Goal: Obtain resource: Obtain resource

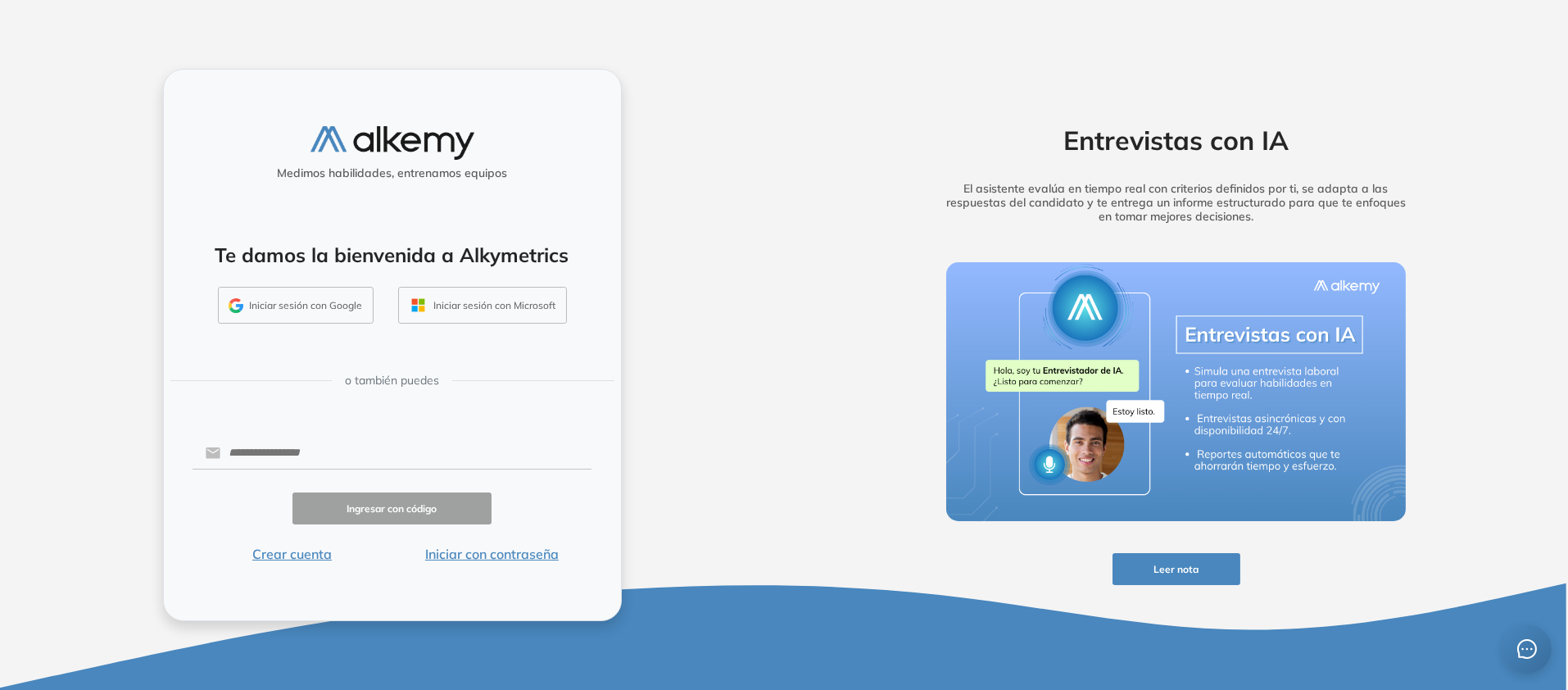
click at [524, 299] on button "Iniciar sesión con Microsoft" at bounding box center [482, 306] width 169 height 38
click at [298, 437] on input "text" at bounding box center [405, 452] width 371 height 31
click at [365, 437] on input "text" at bounding box center [405, 452] width 371 height 31
click at [544, 564] on button "Iniciar con contraseña" at bounding box center [492, 553] width 200 height 20
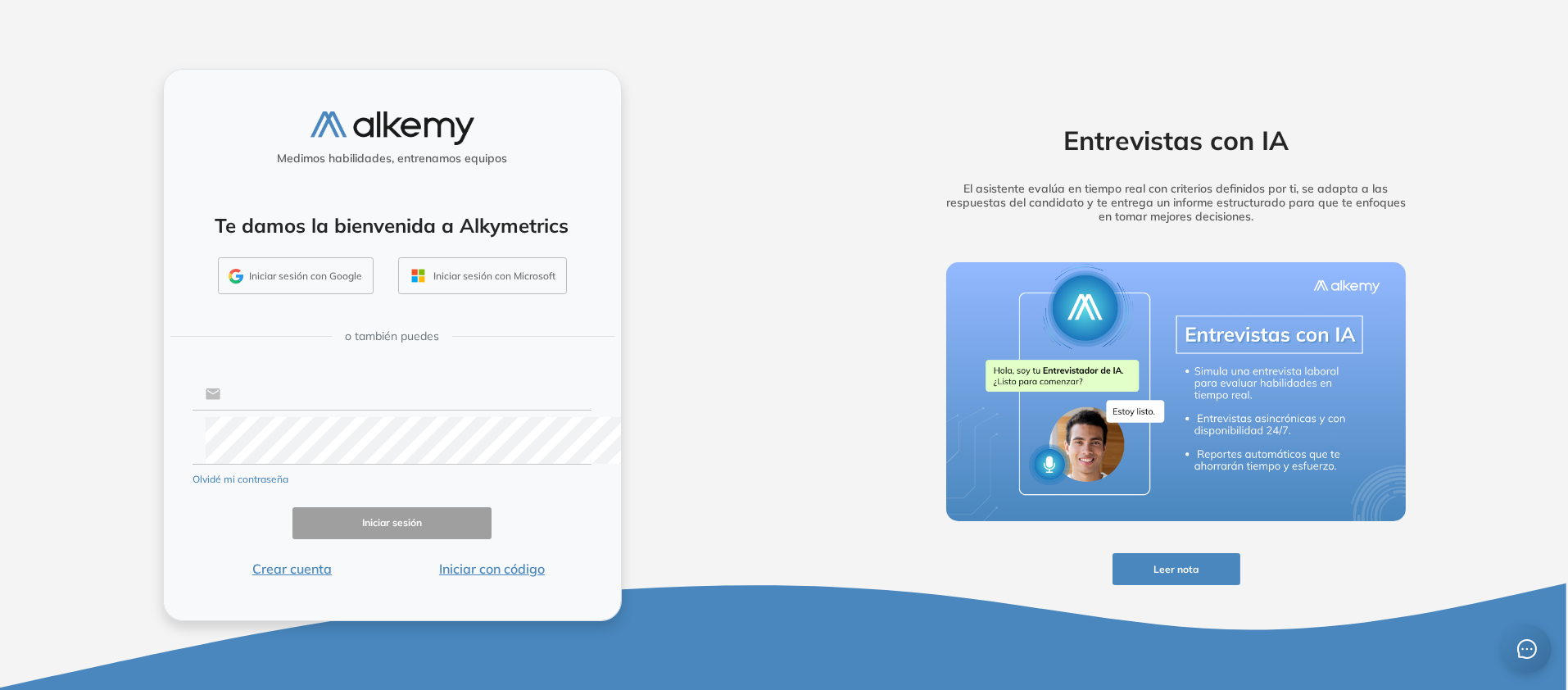
type input "**********"
click at [293, 539] on button "Iniciar sesión" at bounding box center [393, 523] width 200 height 32
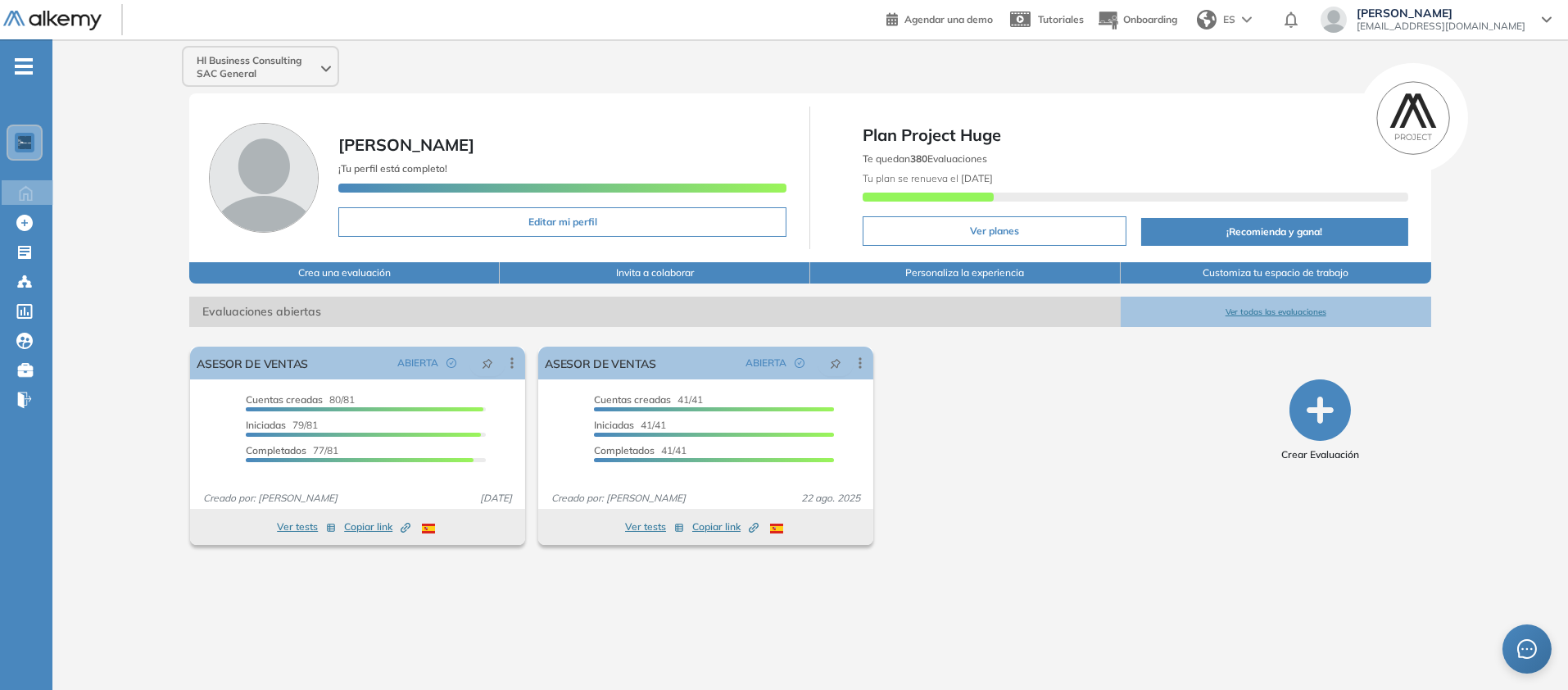
scroll to position [144, 0]
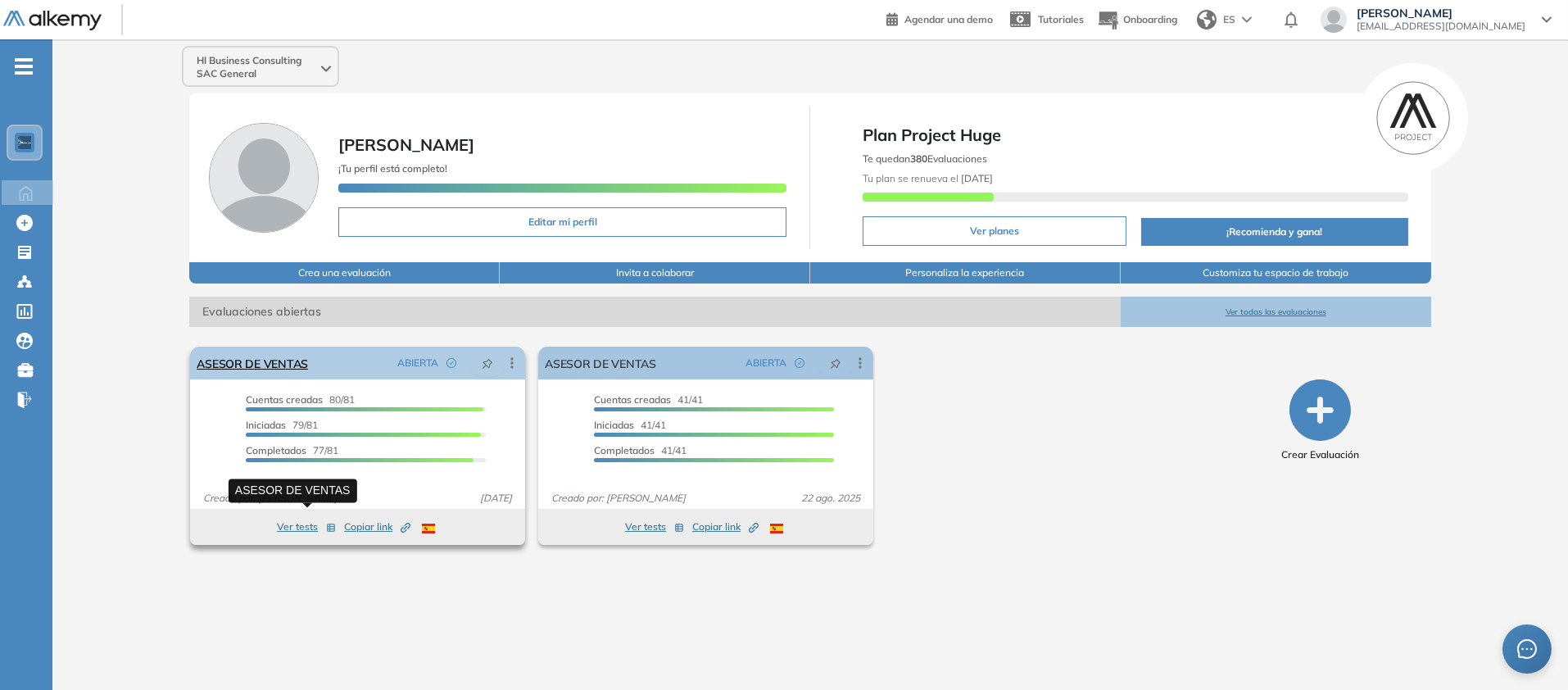
click at [308, 379] on link "ASESOR DE VENTAS" at bounding box center [252, 362] width 111 height 33
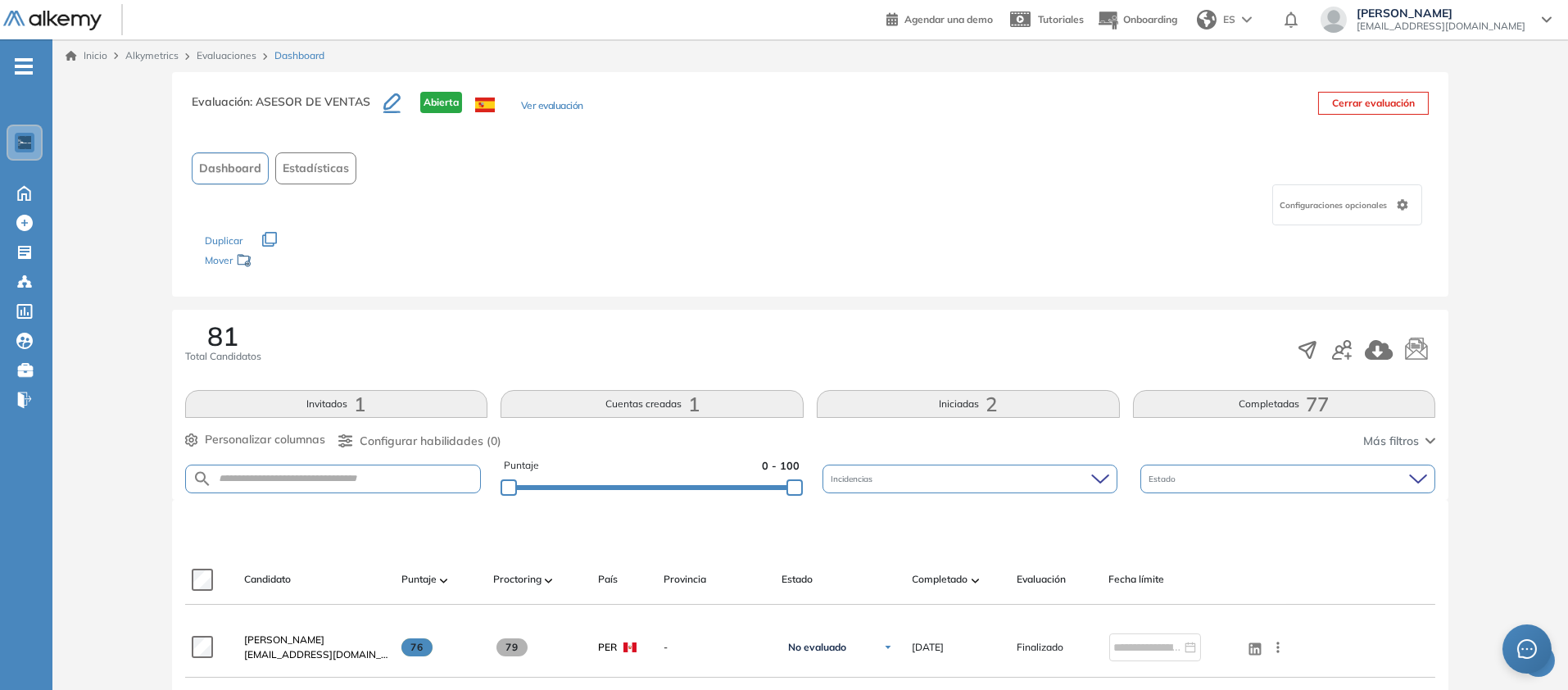
scroll to position [425, 0]
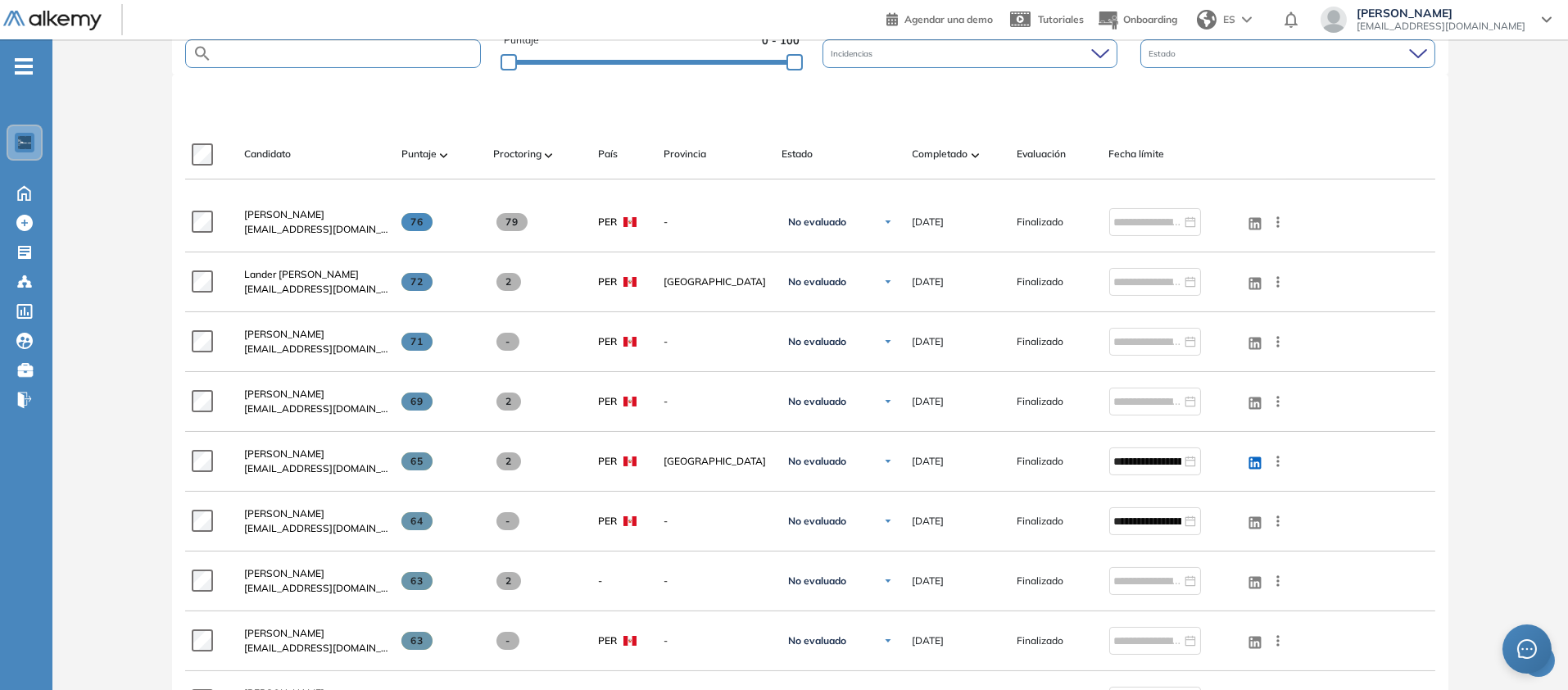
click at [416, 59] on input "text" at bounding box center [346, 53] width 269 height 12
paste input "**********"
type input "**********"
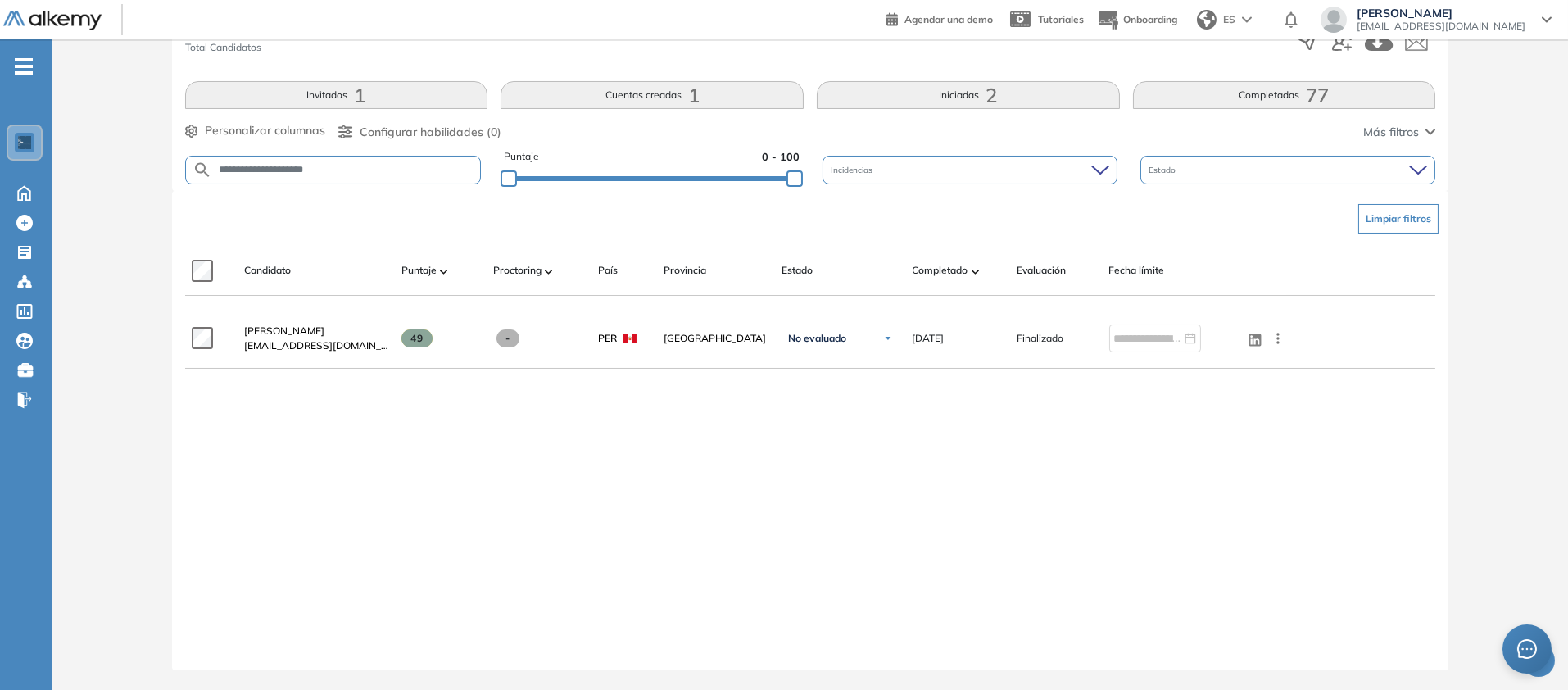
scroll to position [721, 0]
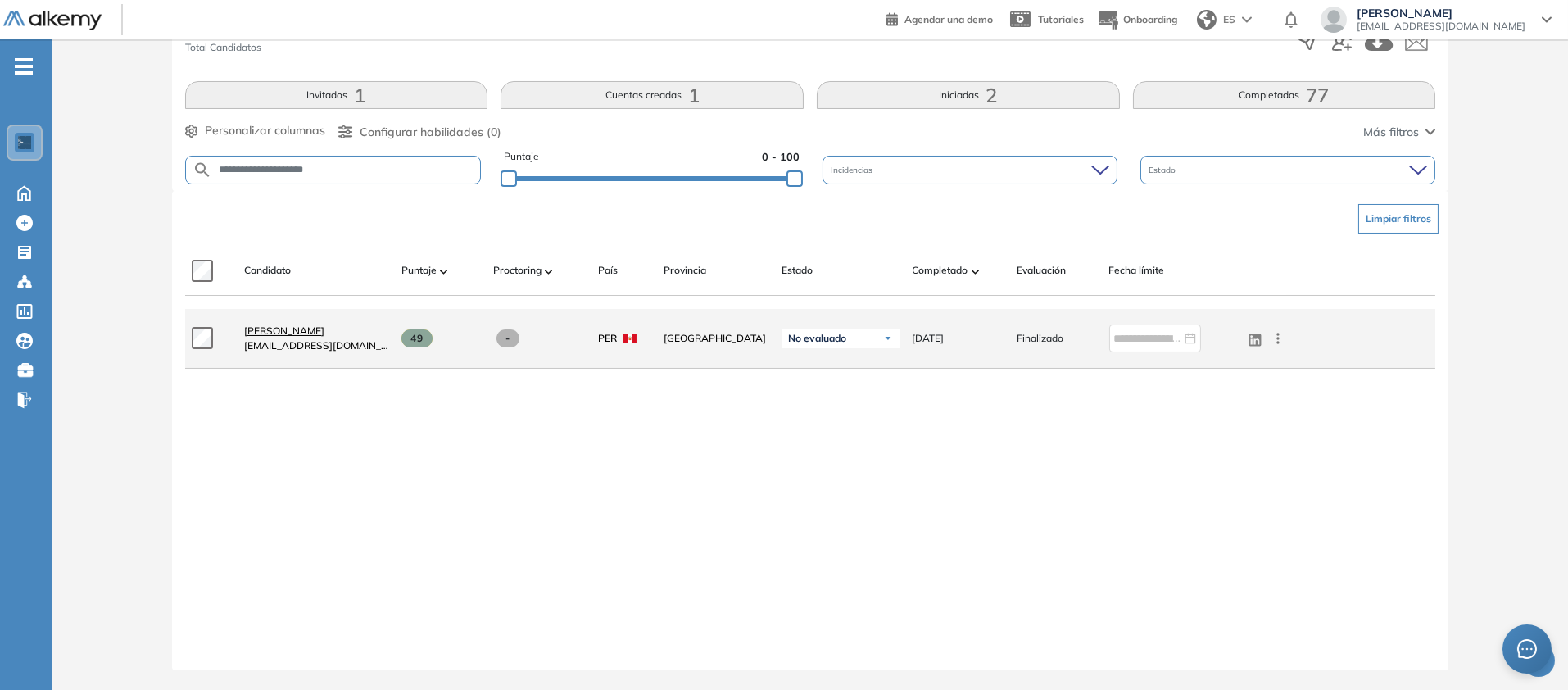
click at [325, 325] on span "LAURA MENDOZA ROMANI" at bounding box center [284, 330] width 80 height 12
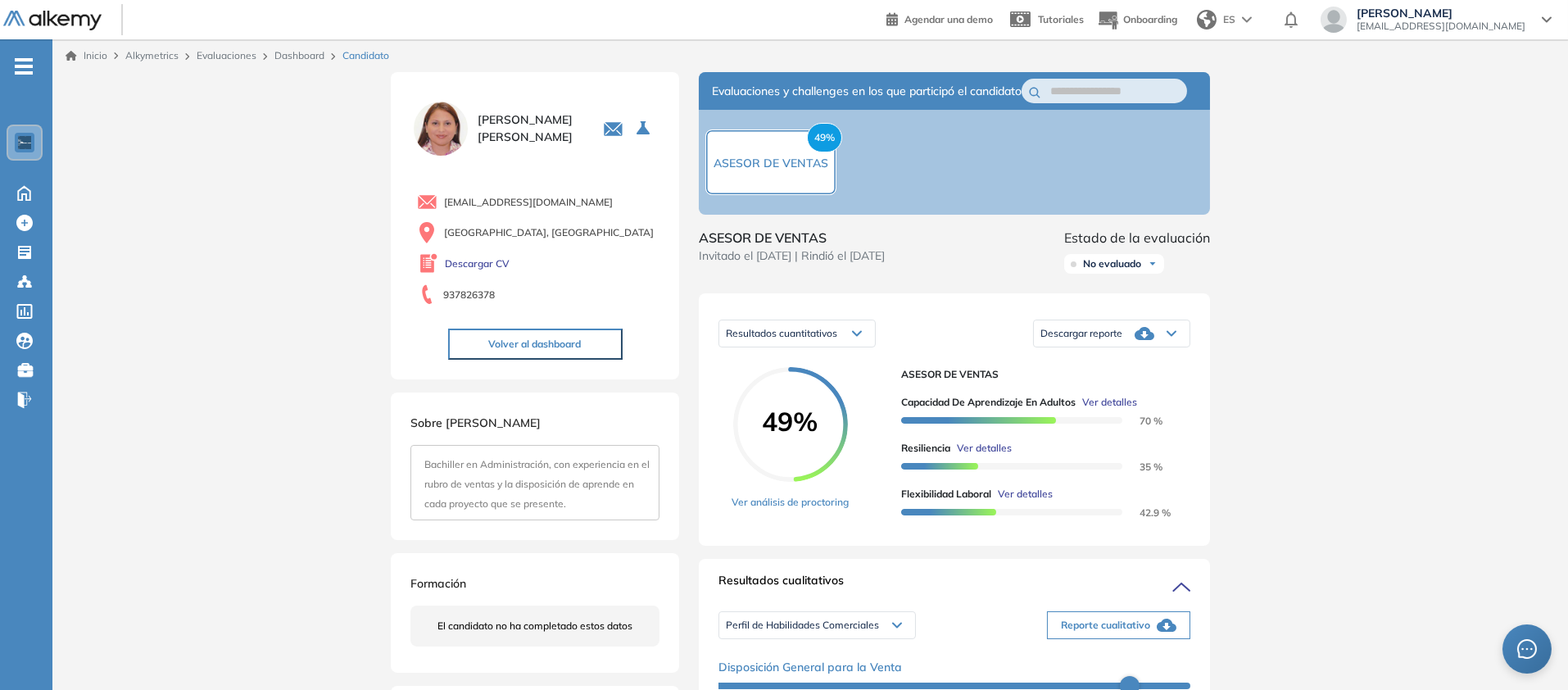
click at [1122, 340] on span "Descargar reporte" at bounding box center [1081, 333] width 82 height 13
click at [1163, 405] on li "Descargar informe resumido" at bounding box center [1102, 395] width 122 height 16
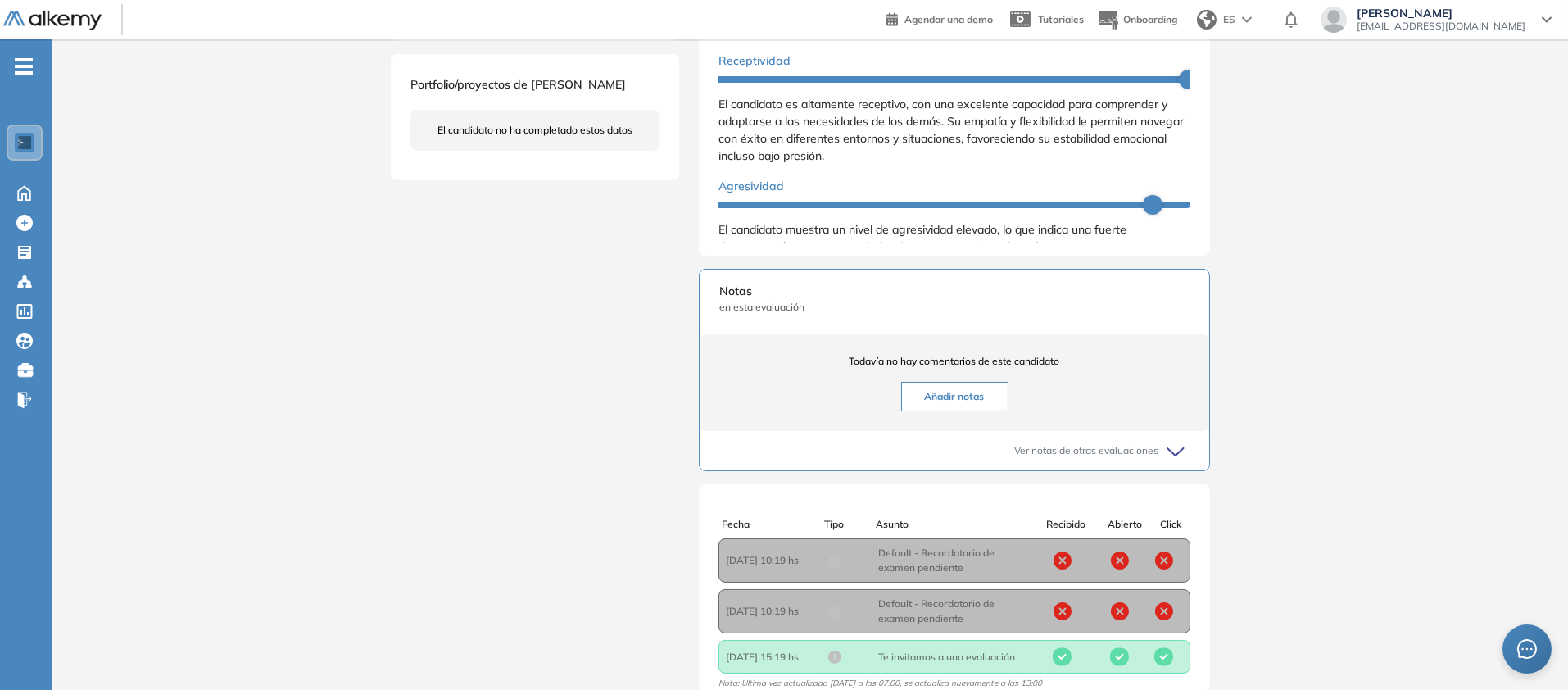
scroll to position [551, 0]
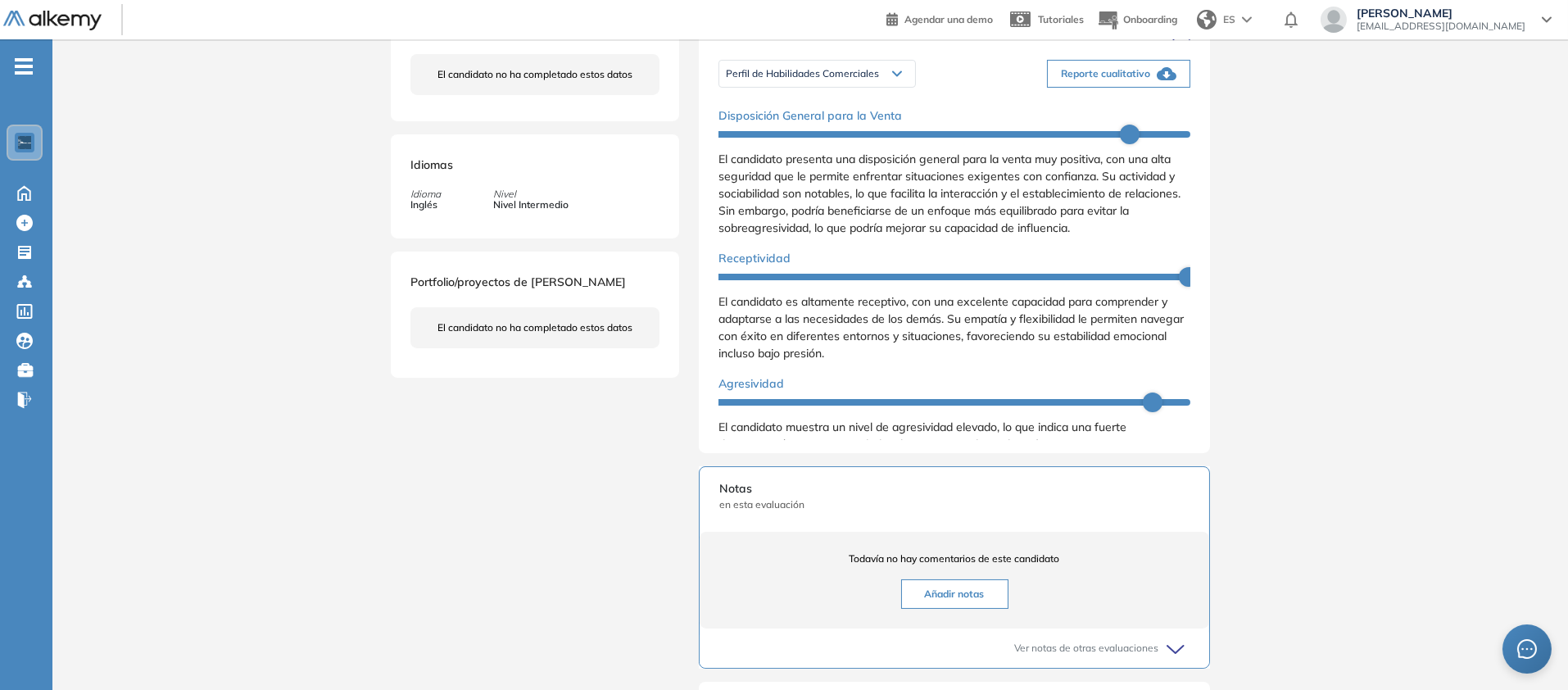
click at [1150, 81] on span "Reporte cualitativo" at bounding box center [1105, 74] width 90 height 15
click at [750, 80] on span "Perfil de Habilidades Comerciales" at bounding box center [802, 74] width 153 height 13
click at [727, 145] on li "Personalidad - MBTI" at bounding box center [769, 136] width 85 height 16
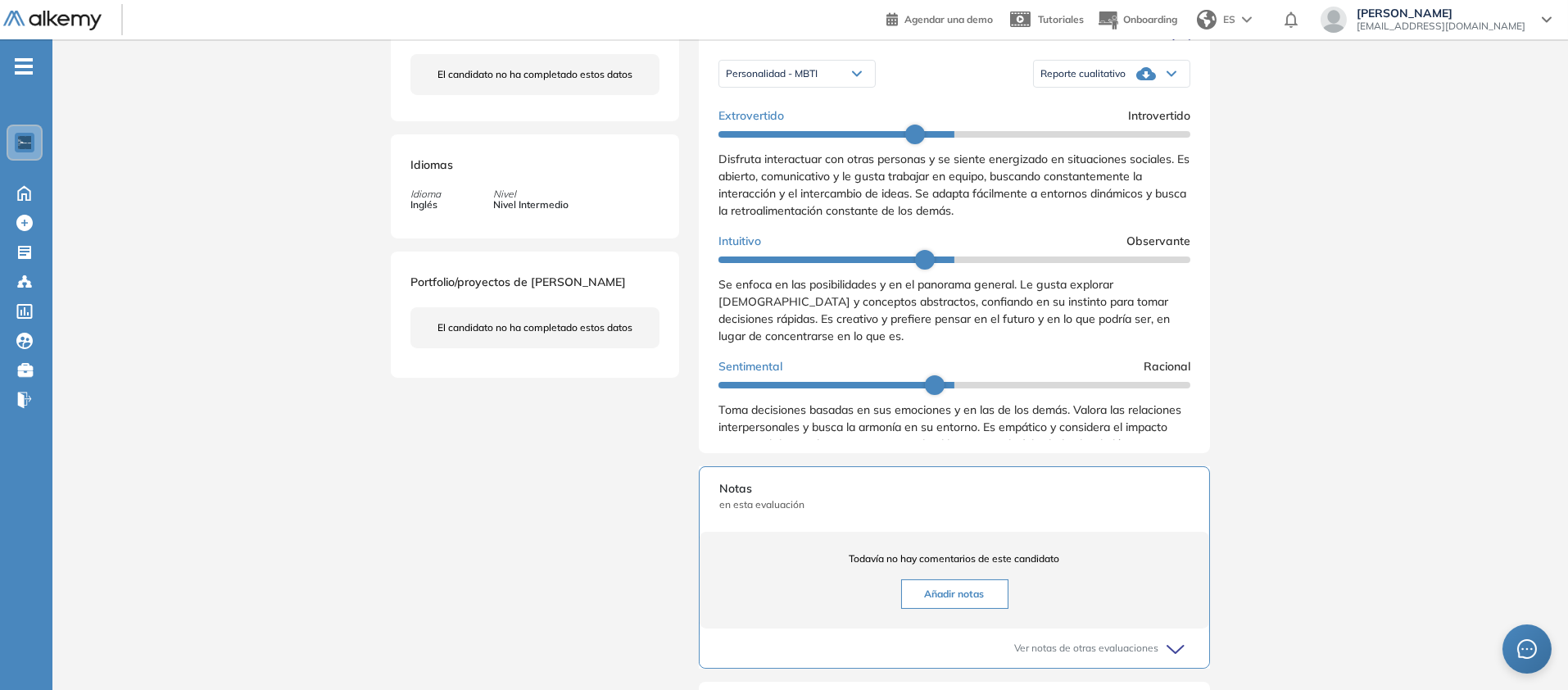
click at [1175, 76] on icon at bounding box center [1172, 74] width 8 height 4
click at [1141, 115] on li "Reporte con Afinidad AI" at bounding box center [1091, 107] width 100 height 16
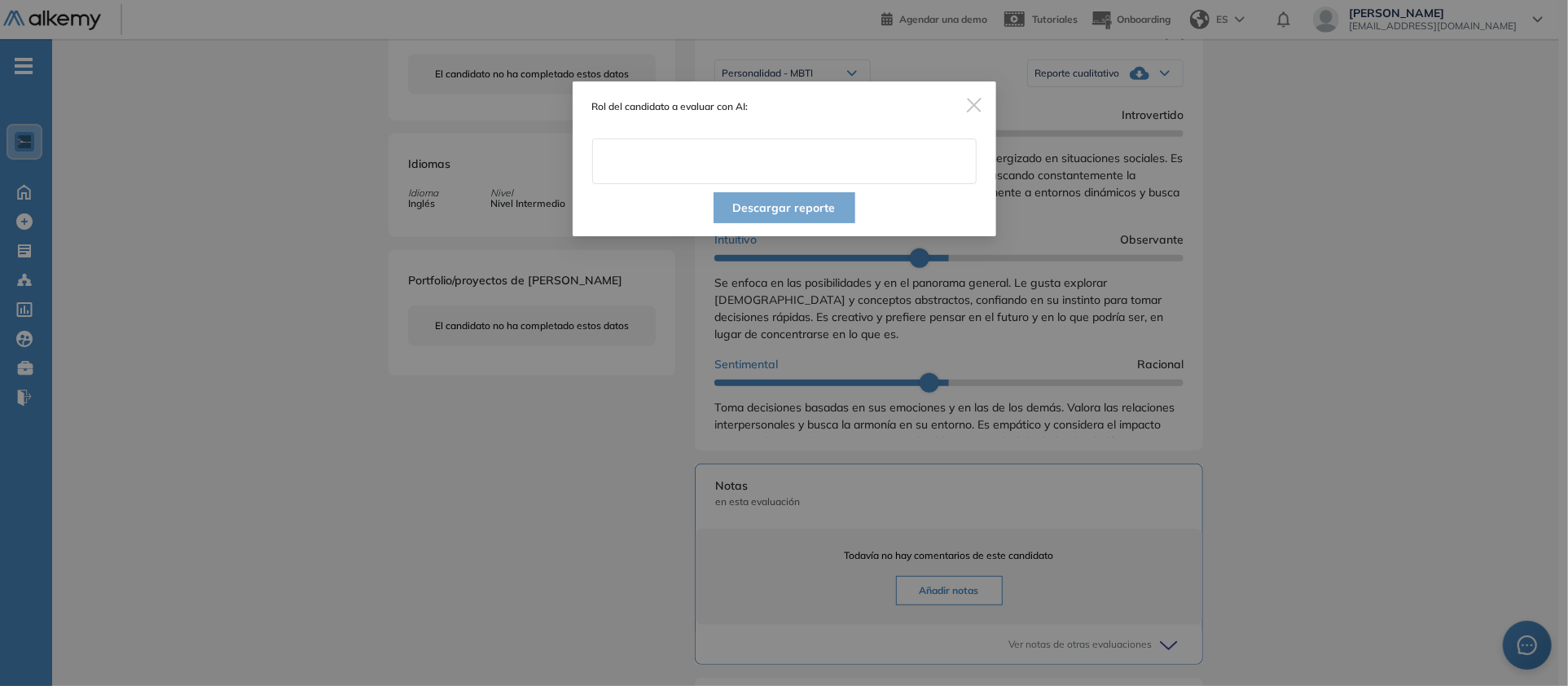
click at [761, 184] on input "text" at bounding box center [784, 161] width 385 height 46
type input "**********"
click at [802, 223] on button "Descargar reporte" at bounding box center [784, 207] width 142 height 31
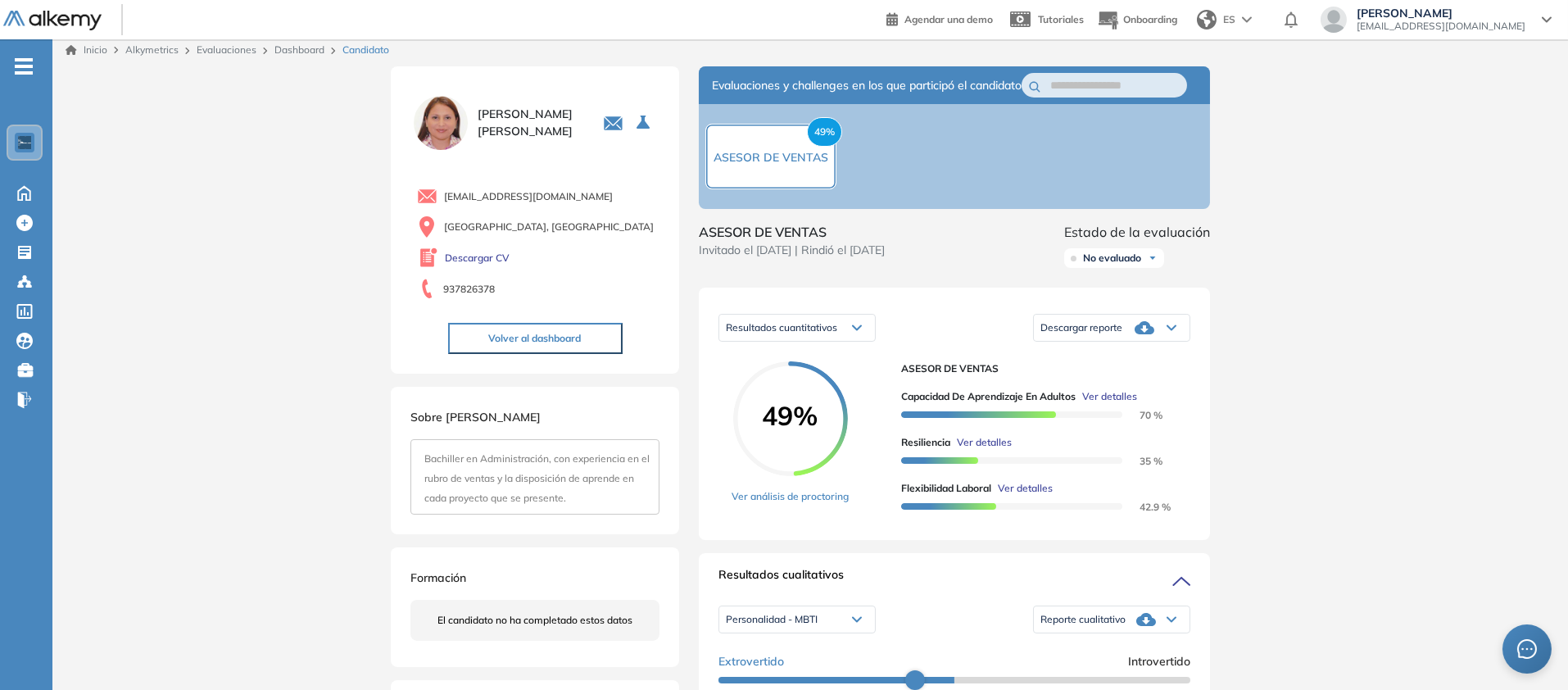
scroll to position [0, 0]
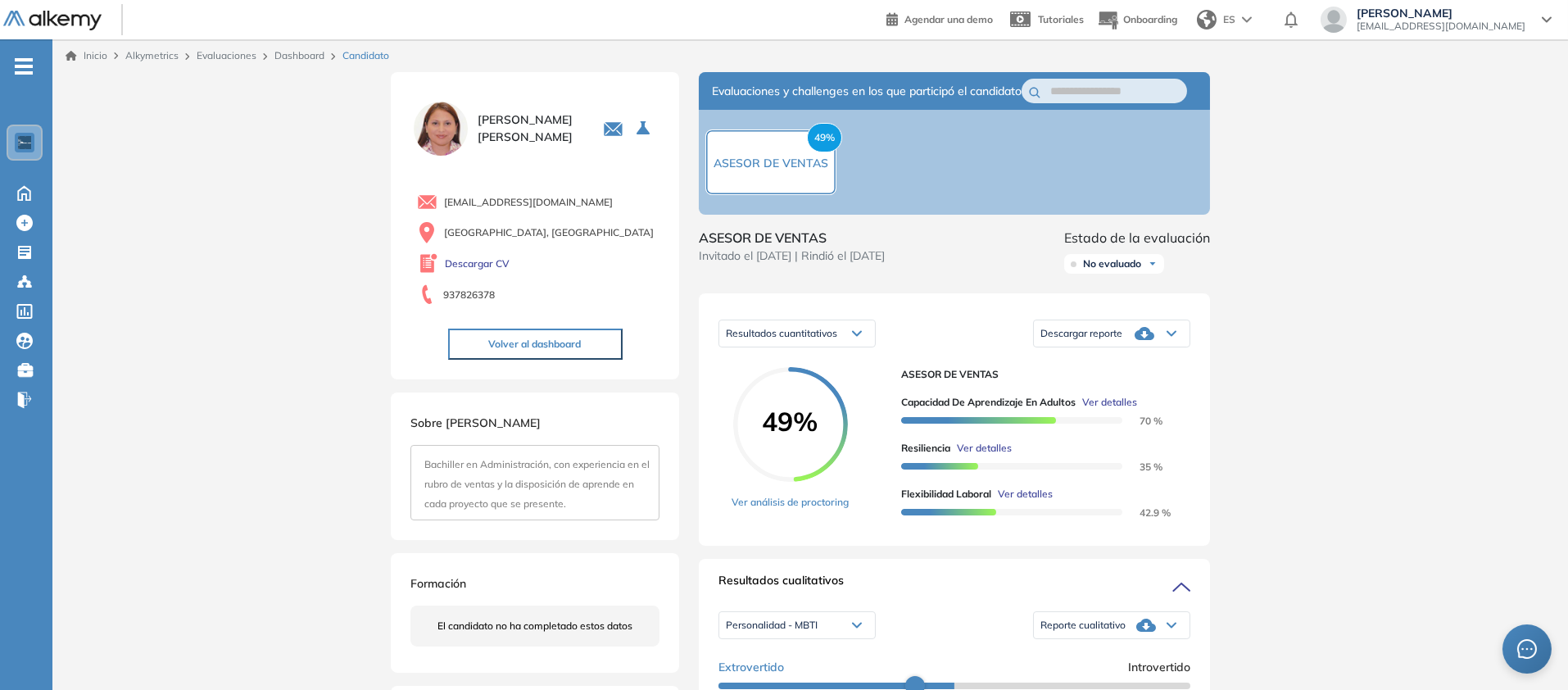
click at [77, 25] on img at bounding box center [52, 21] width 98 height 21
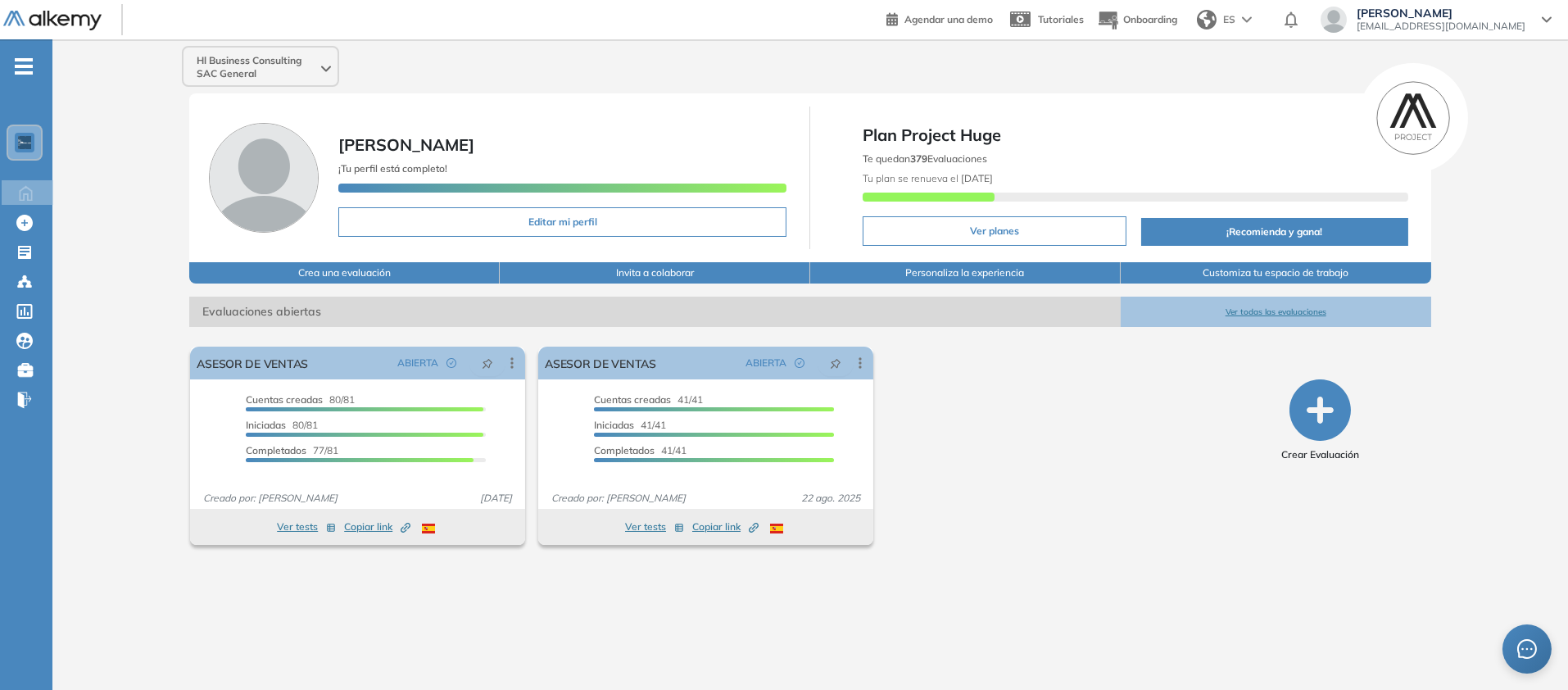
scroll to position [144, 0]
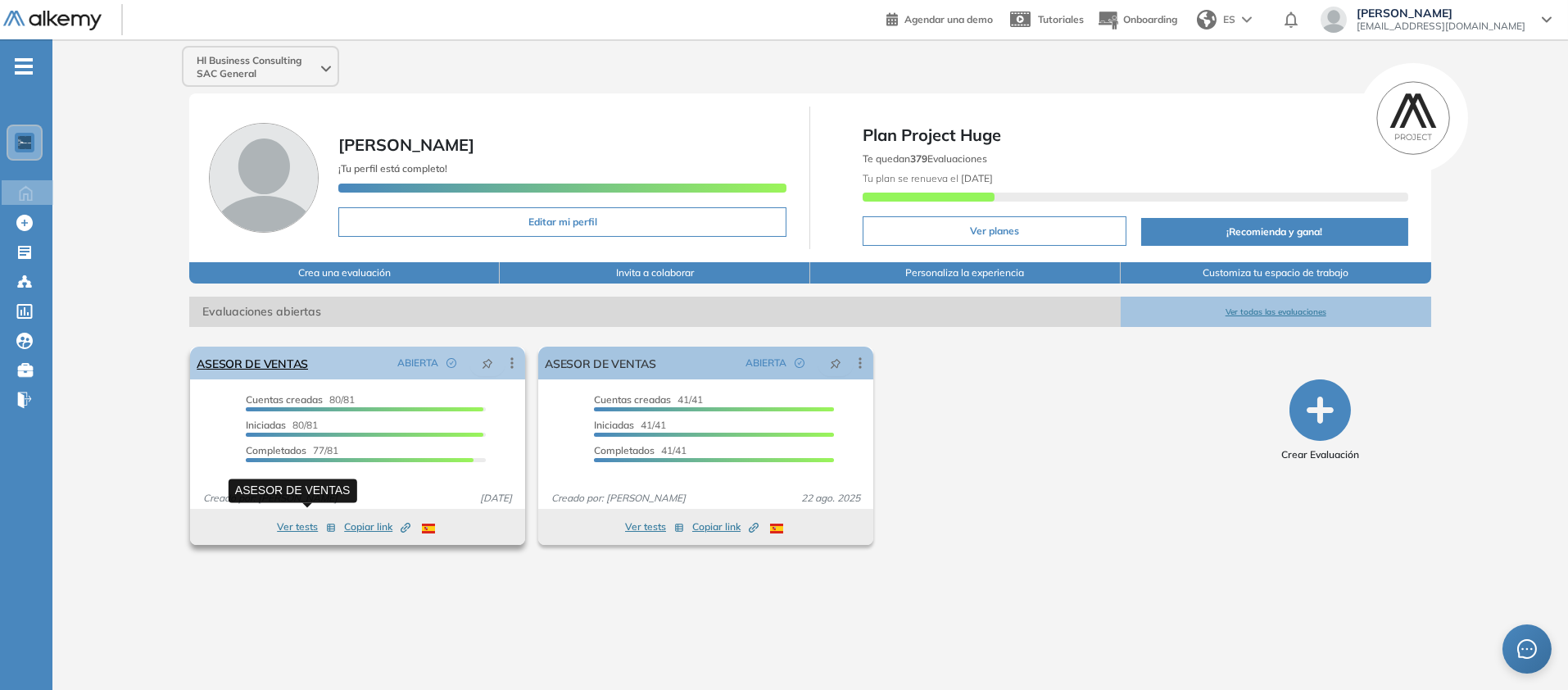
click at [308, 379] on link "ASESOR DE VENTAS" at bounding box center [252, 362] width 111 height 33
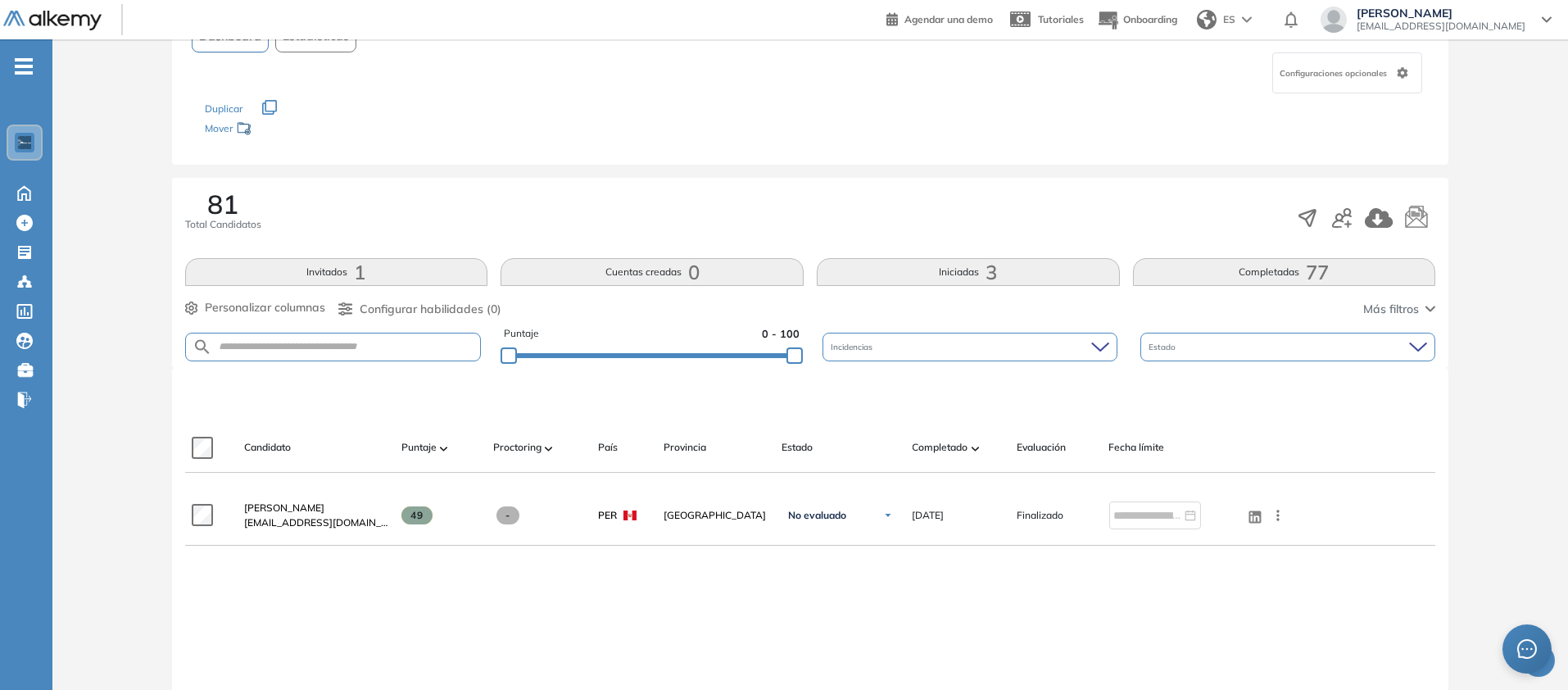
scroll to position [187, 0]
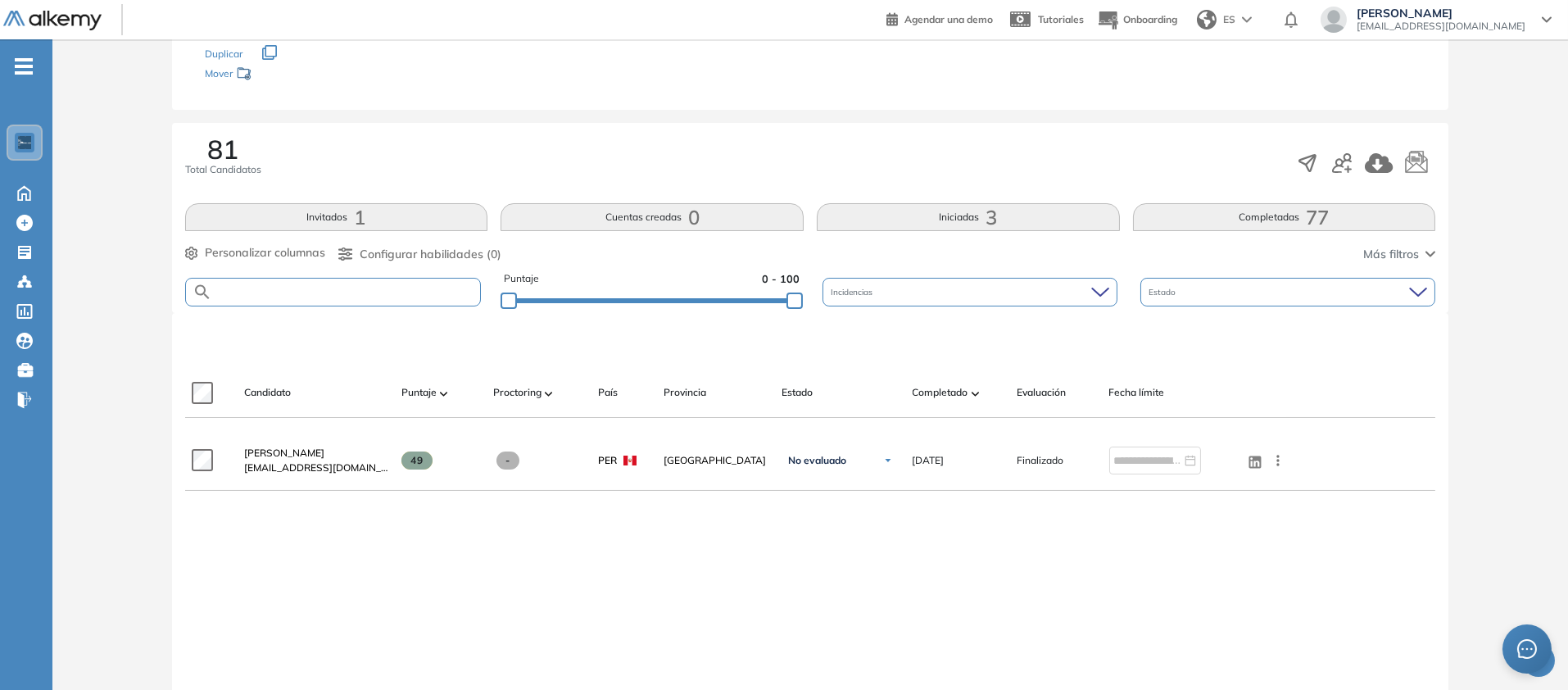
click at [438, 298] on input "text" at bounding box center [346, 292] width 269 height 12
paste input "**********"
type input "**********"
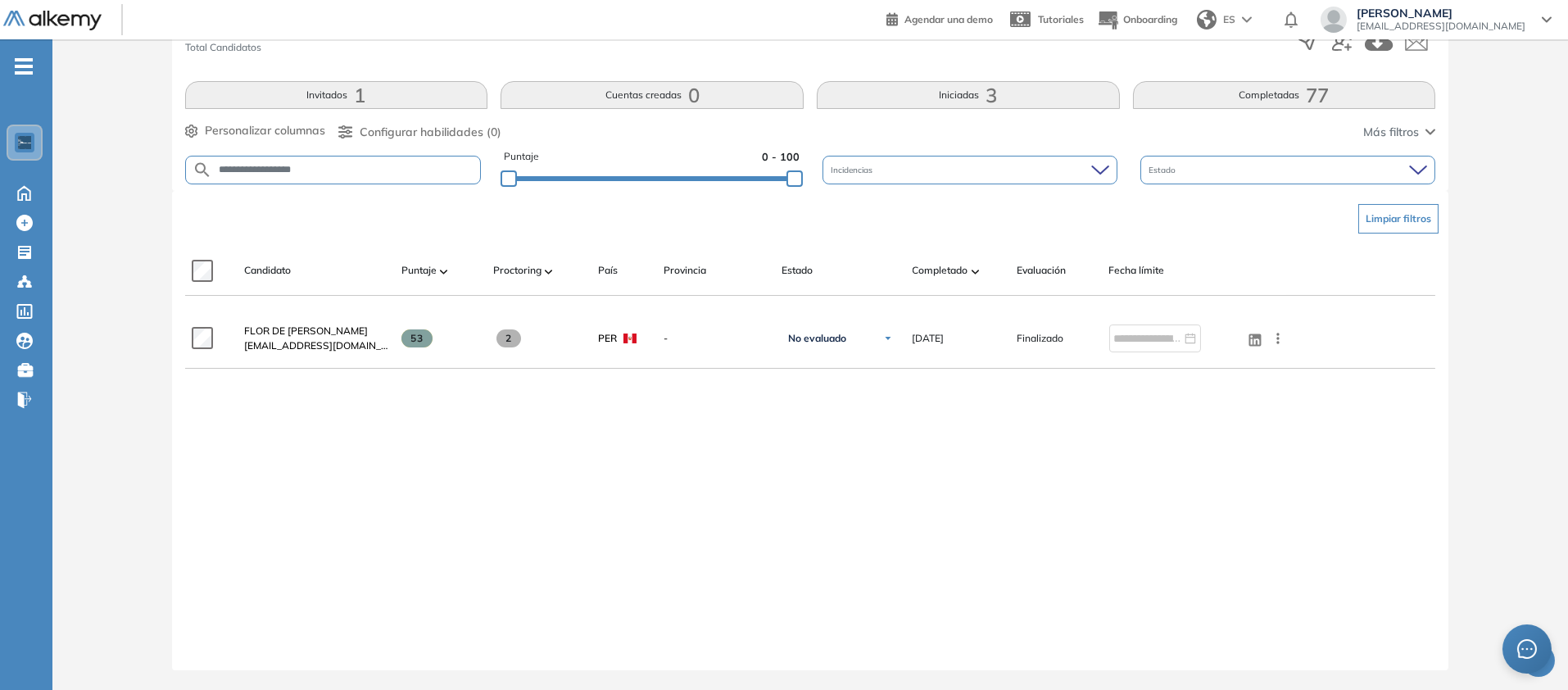
scroll to position [514, 0]
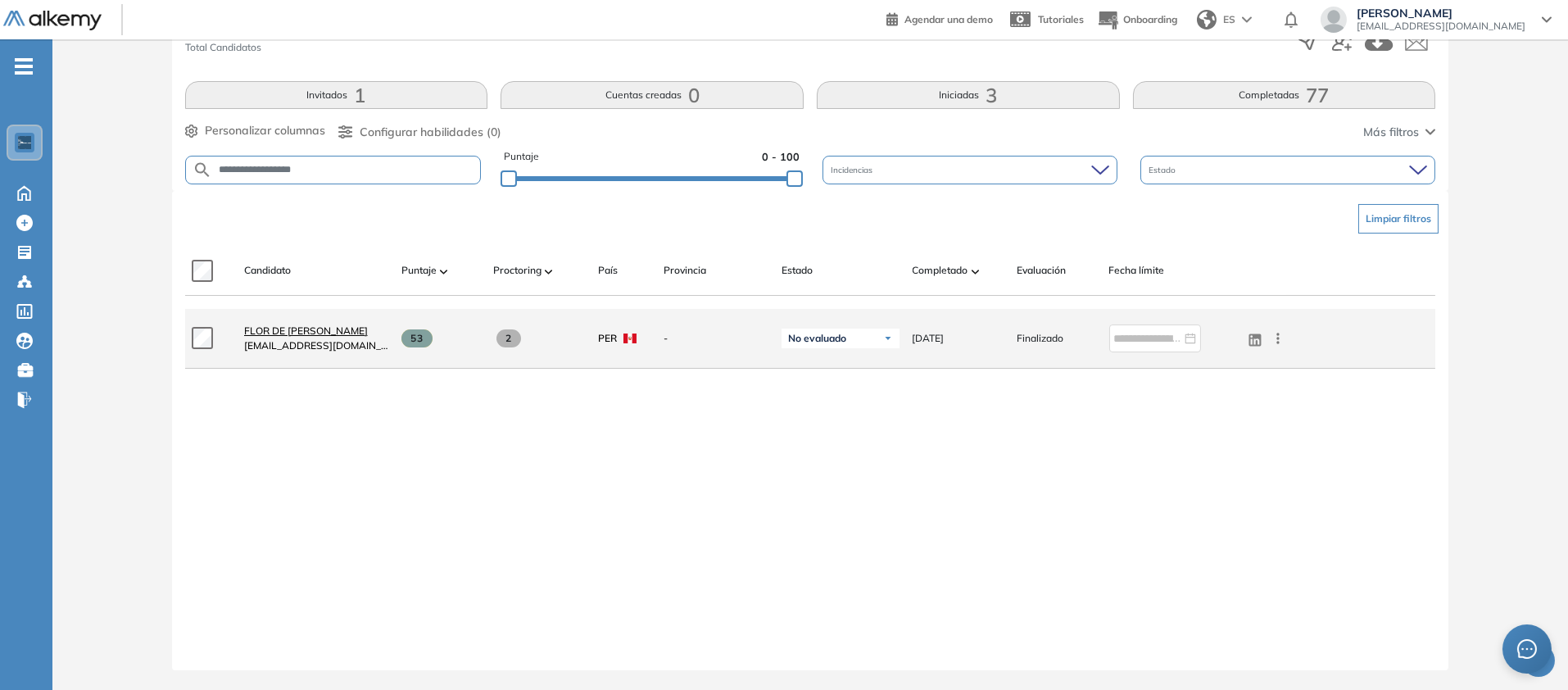
click at [368, 337] on span "FLOR DE MARIA DIAZ FARJE" at bounding box center [306, 330] width 124 height 12
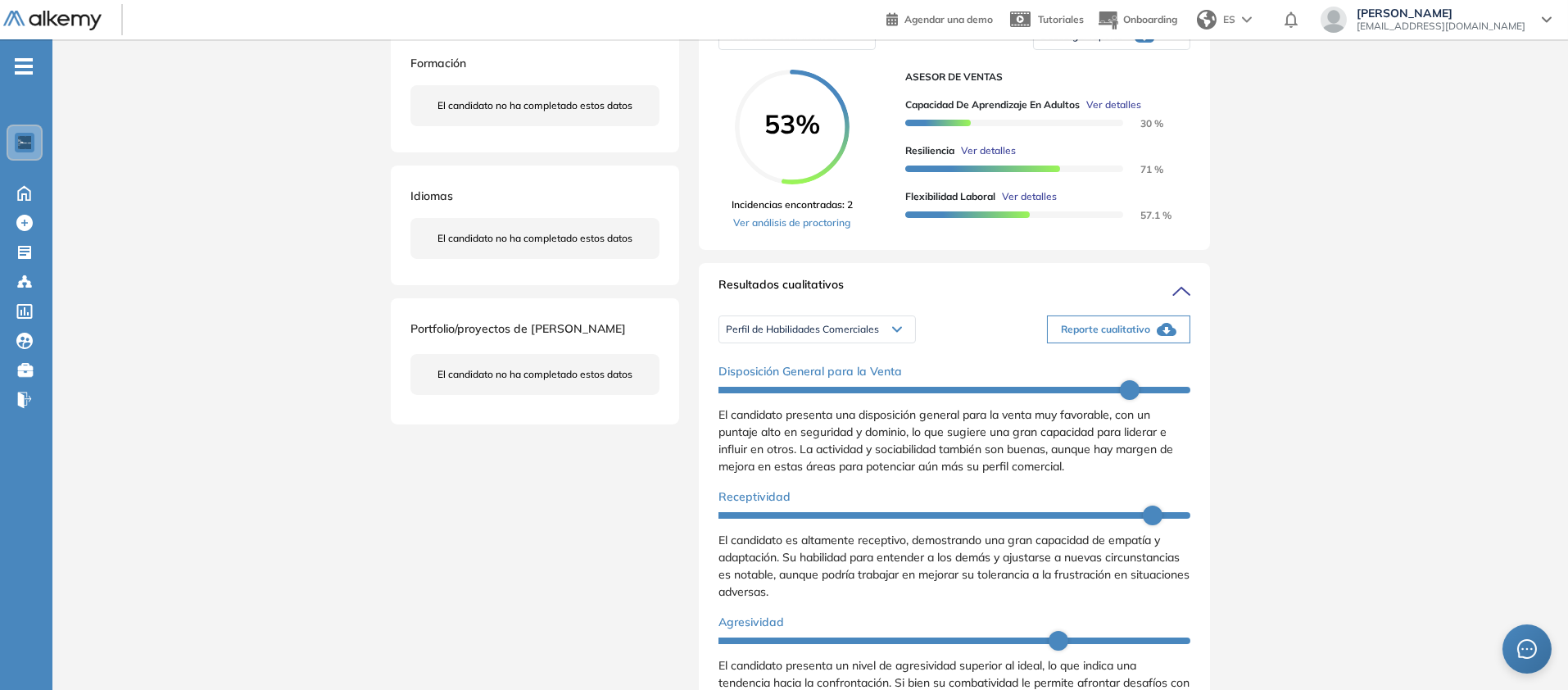
scroll to position [300, 0]
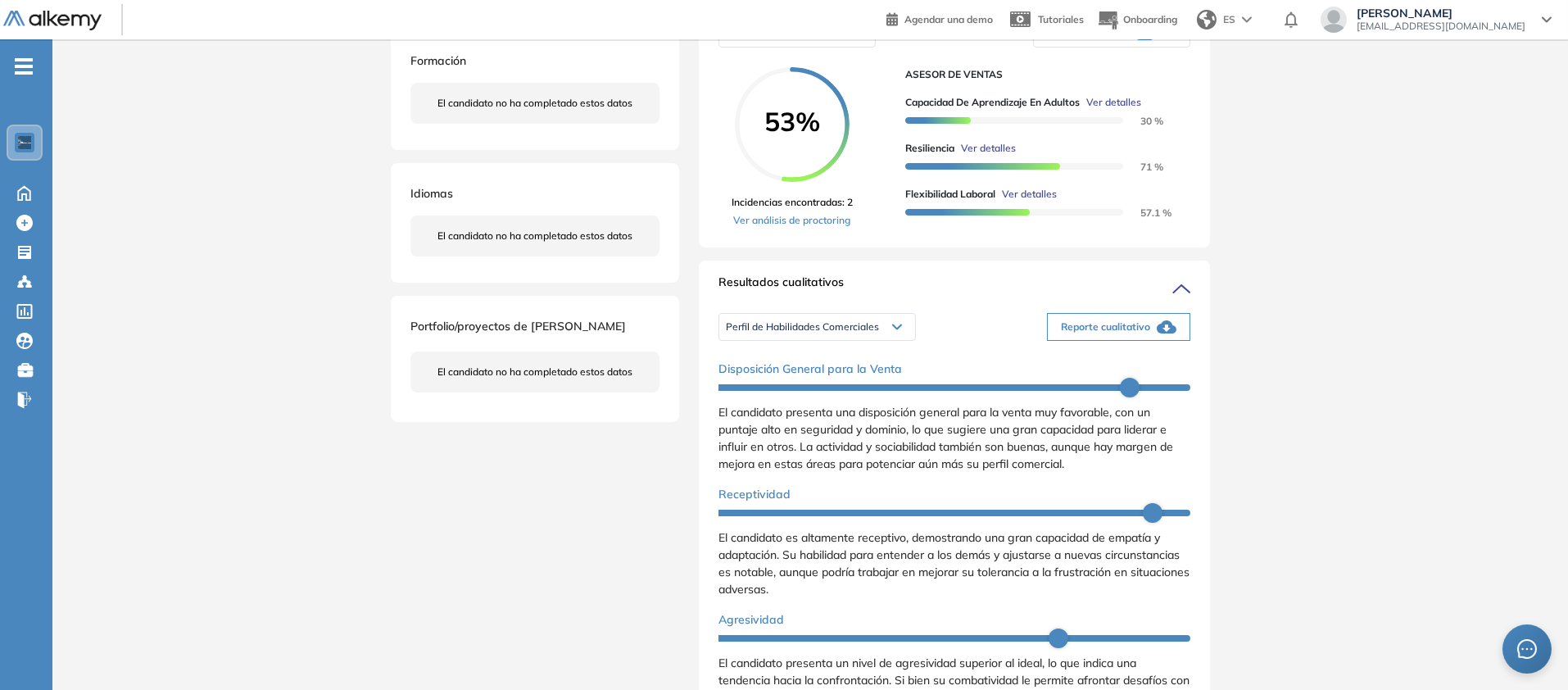
click at [1175, 36] on icon at bounding box center [1172, 34] width 8 height 4
click at [1163, 105] on li "Descargar informe resumido" at bounding box center [1102, 96] width 122 height 16
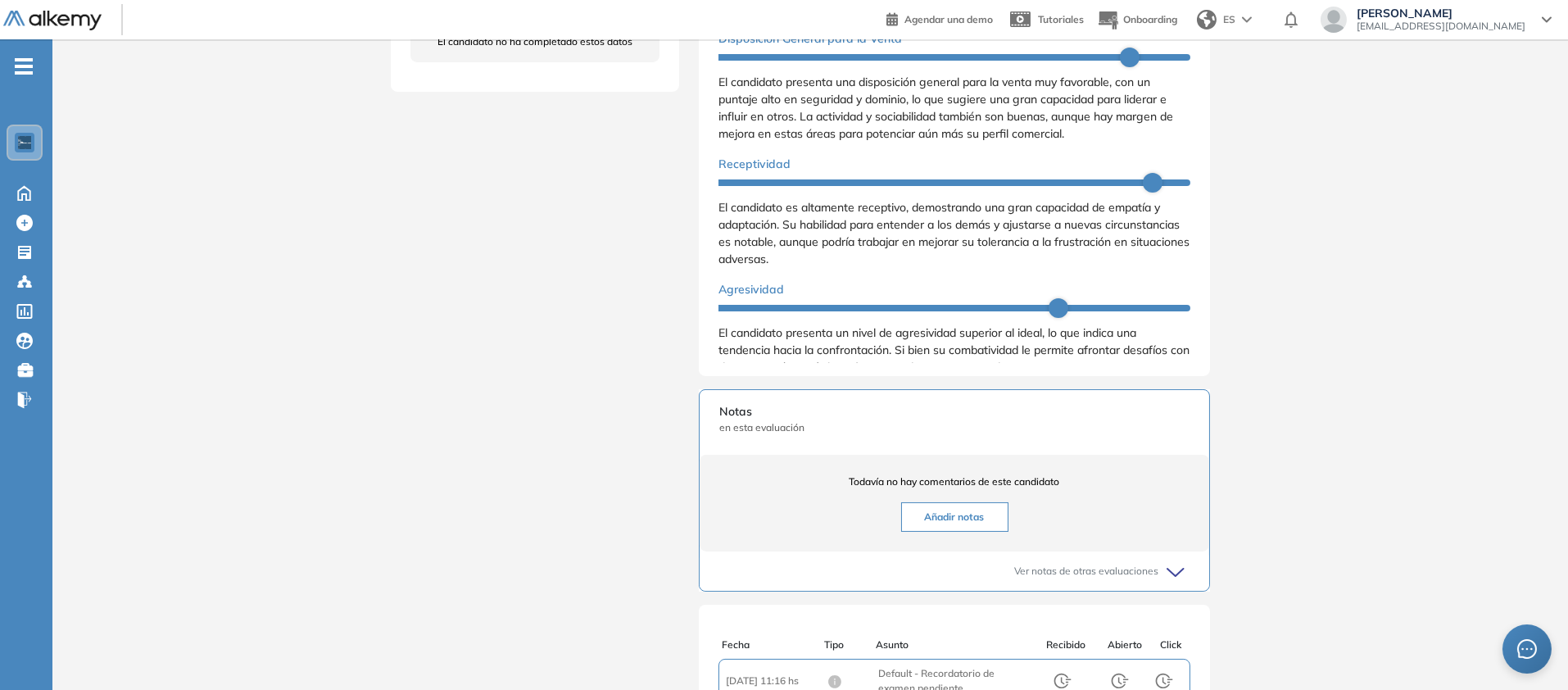
scroll to position [546, 0]
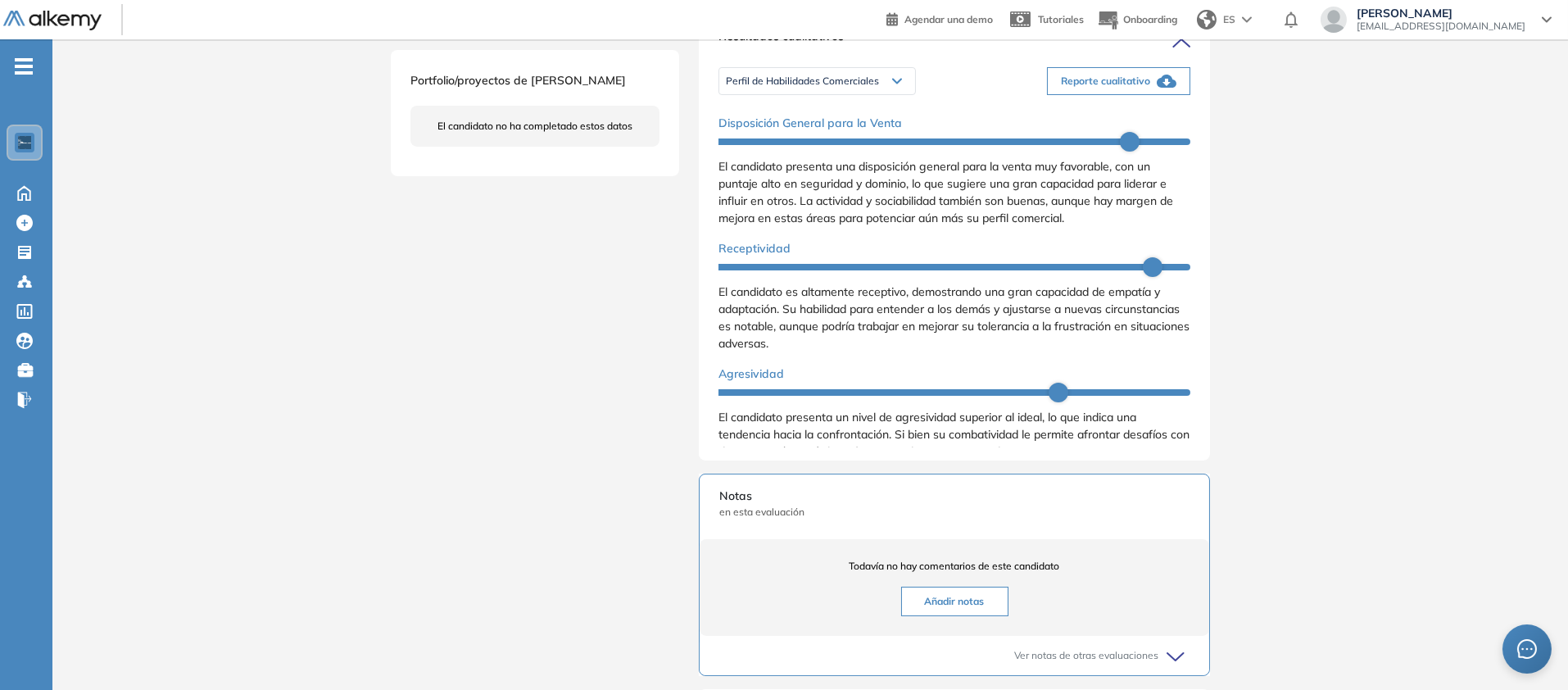
click at [1150, 89] on span "Reporte cualitativo" at bounding box center [1105, 81] width 90 height 15
drag, startPoint x: 1506, startPoint y: 316, endPoint x: 809, endPoint y: 407, distance: 702.9
click at [1506, 316] on div "Inicio Alkymetrics Evaluaciones Dashboard Candidato Duración : 00:00:00 Cantida…" at bounding box center [810, 254] width 1515 height 1520
click at [758, 94] on div "Perfil de Habilidades Comerciales" at bounding box center [817, 81] width 195 height 26
click at [770, 152] on li "Personalidad - MBTI" at bounding box center [769, 143] width 85 height 16
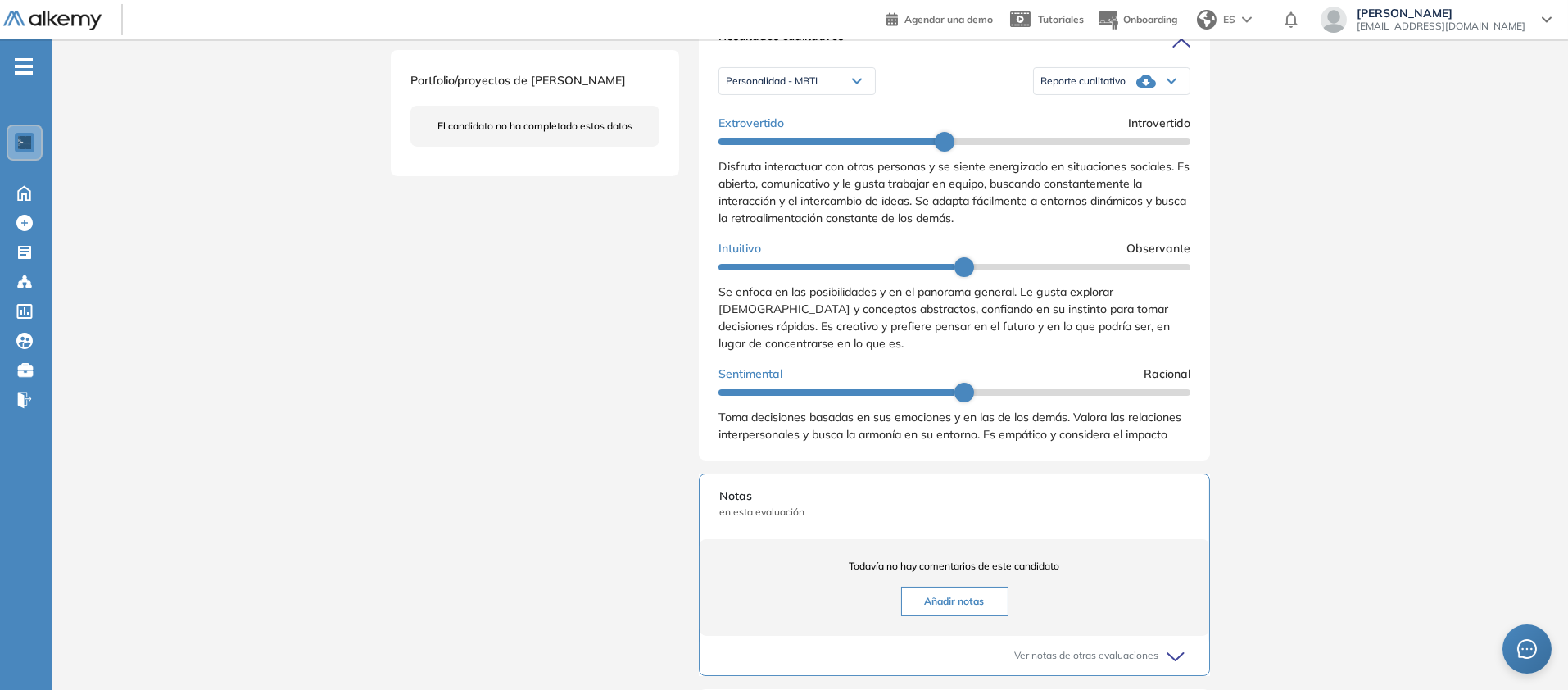
click at [1176, 84] on icon at bounding box center [1172, 80] width 9 height 7
click at [1141, 123] on li "Reporte con Afinidad AI" at bounding box center [1091, 114] width 100 height 16
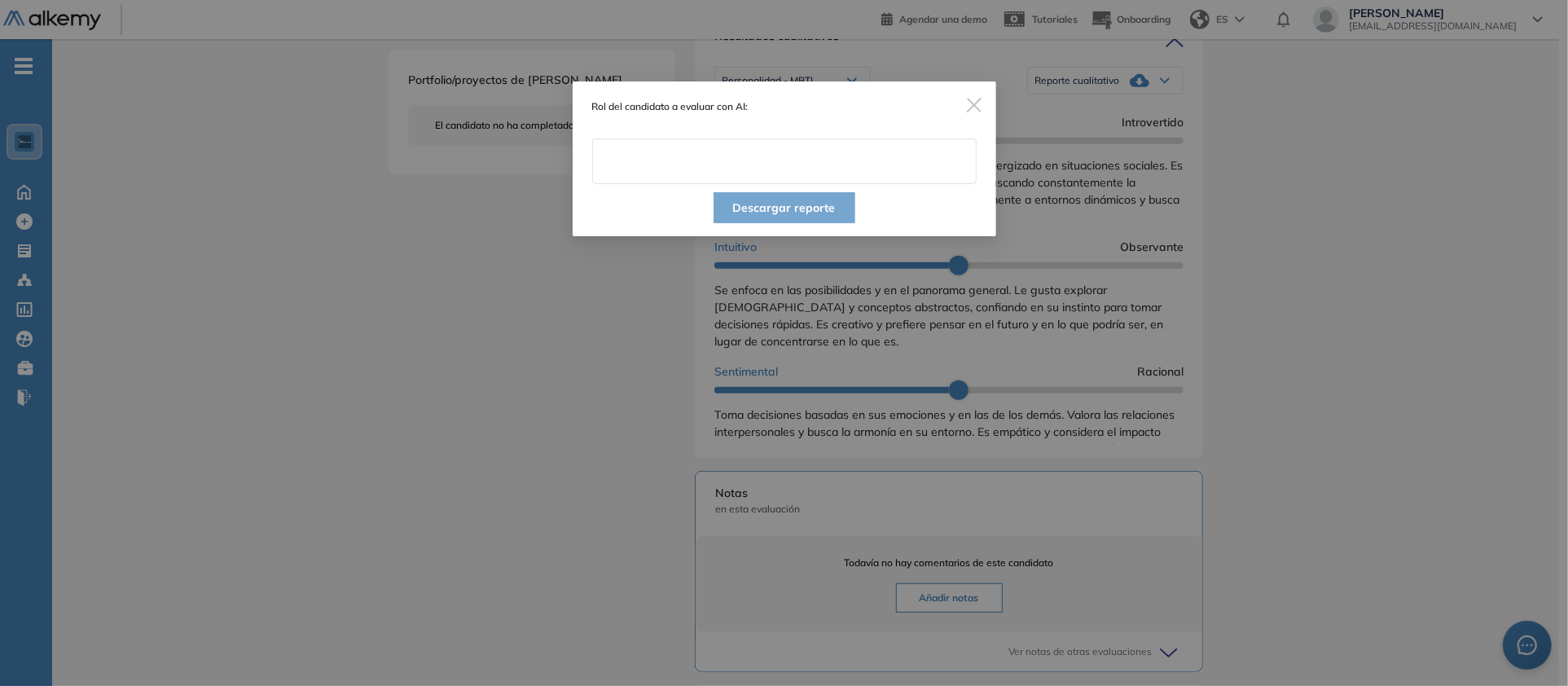
click at [833, 184] on input "text" at bounding box center [784, 161] width 385 height 46
type input "**********"
click at [810, 223] on button "Descargar reporte" at bounding box center [784, 207] width 142 height 31
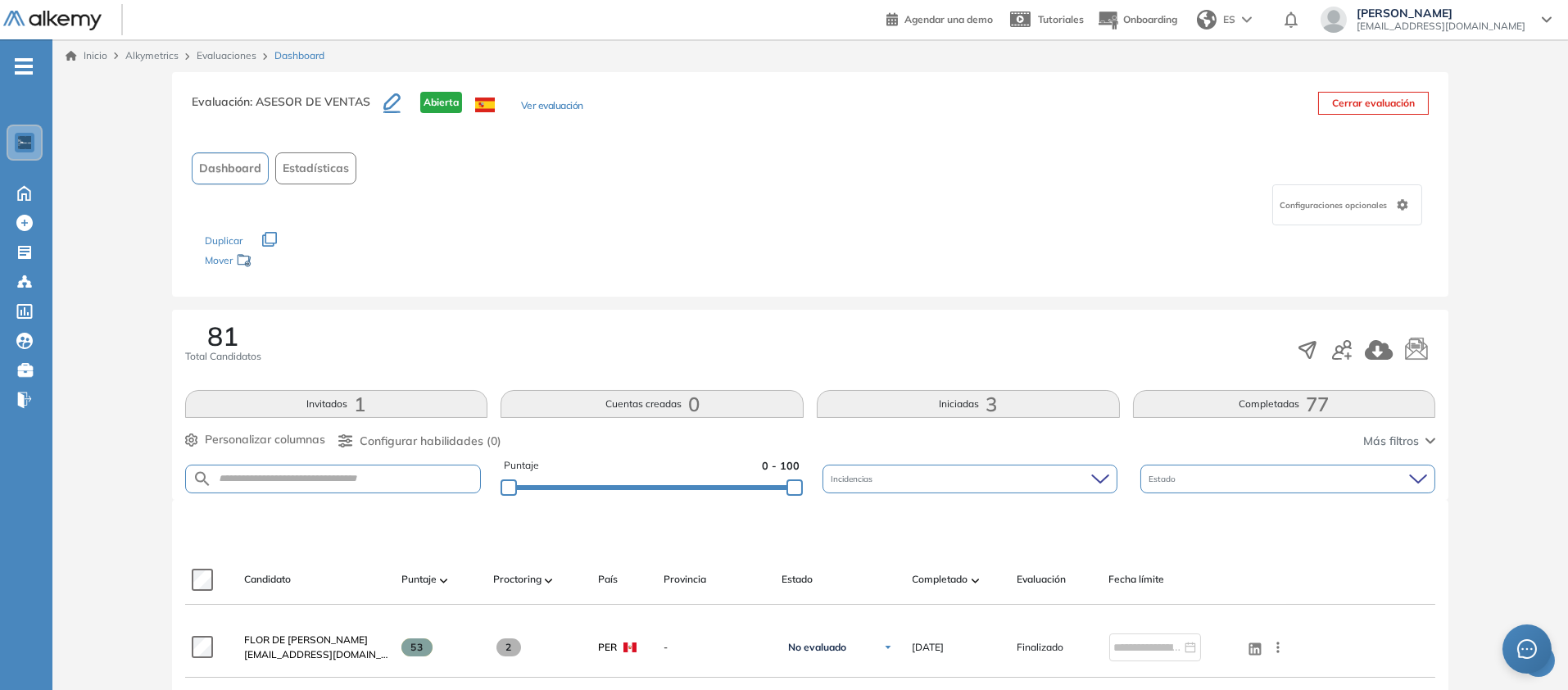
scroll to position [258, 0]
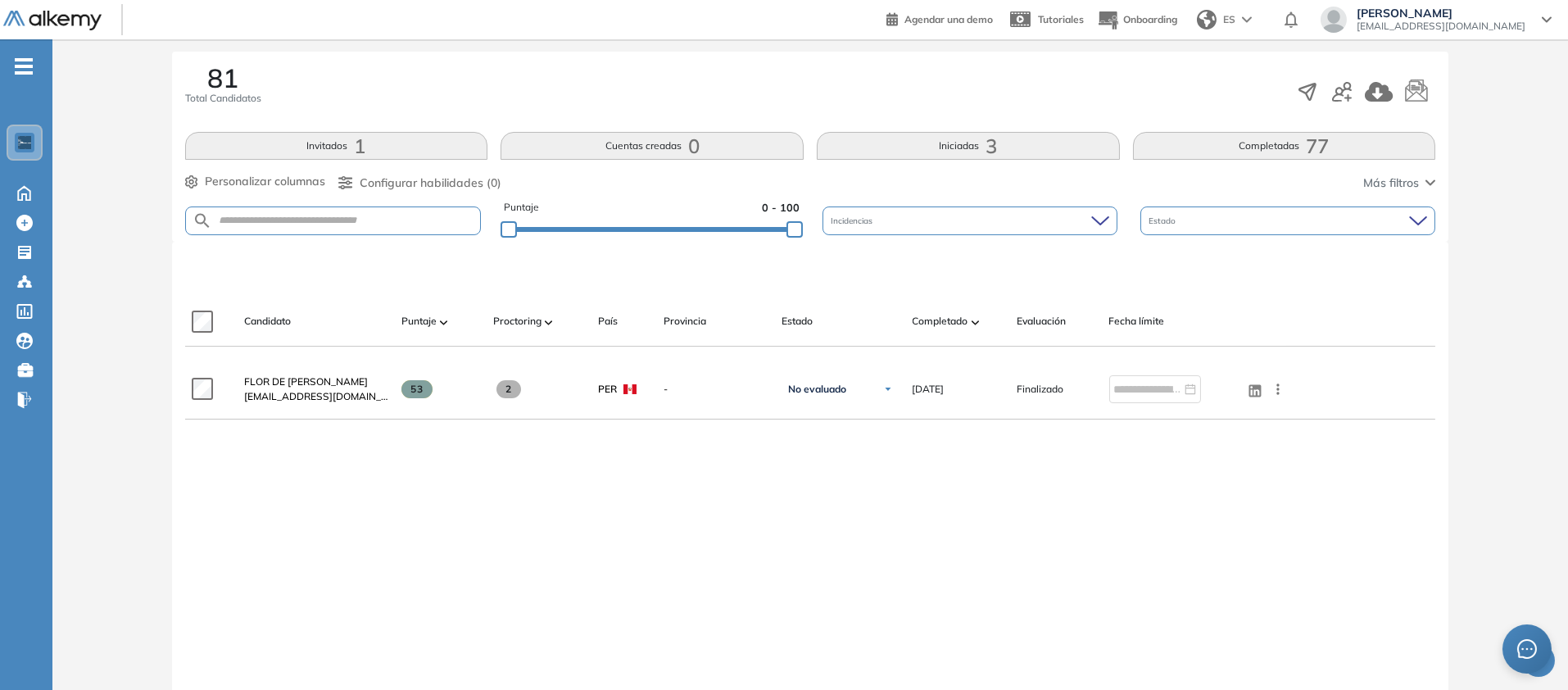
click at [388, 235] on form at bounding box center [333, 221] width 296 height 28
click at [378, 227] on input "text" at bounding box center [346, 220] width 269 height 12
paste input "**********"
type input "**********"
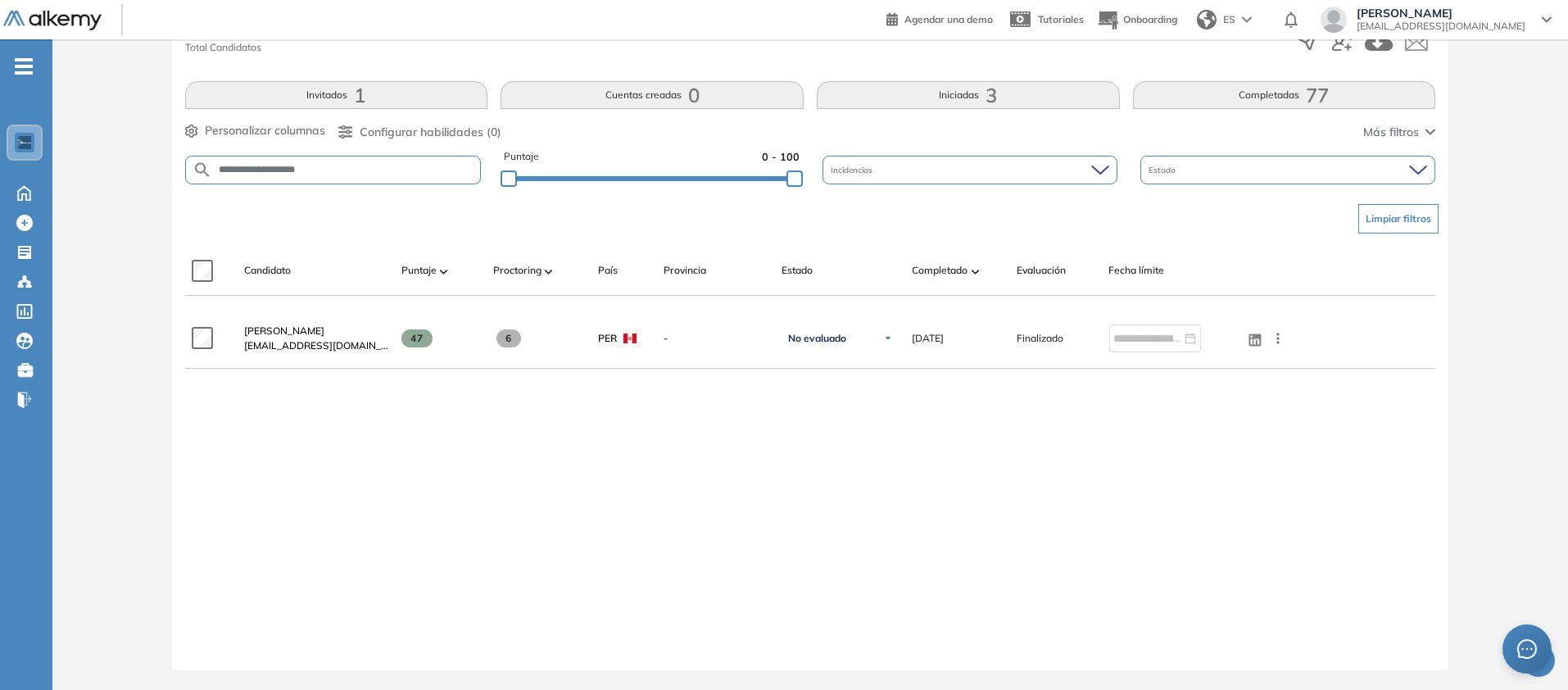
scroll to position [696, 0]
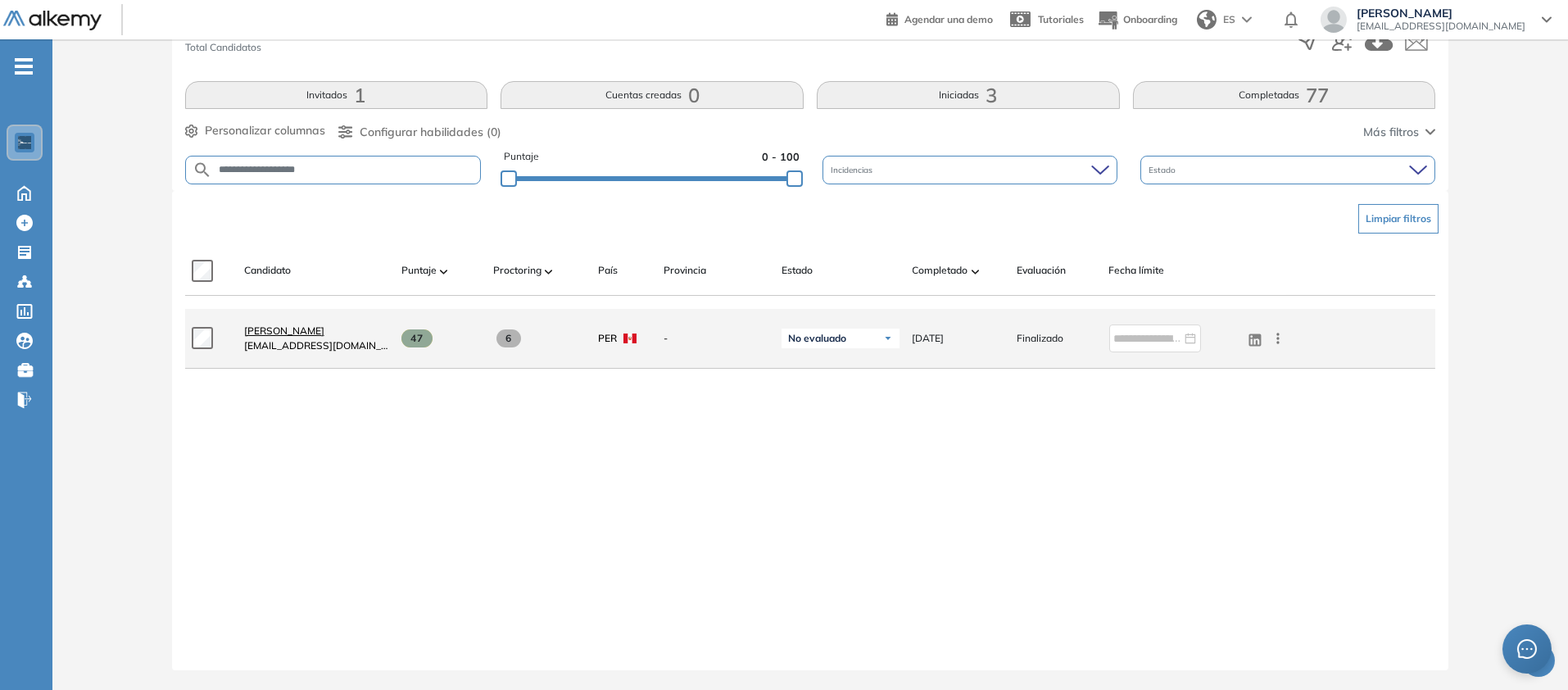
click at [325, 325] on span "Eduardo Jerry Ayosa Chorres" at bounding box center [284, 330] width 80 height 12
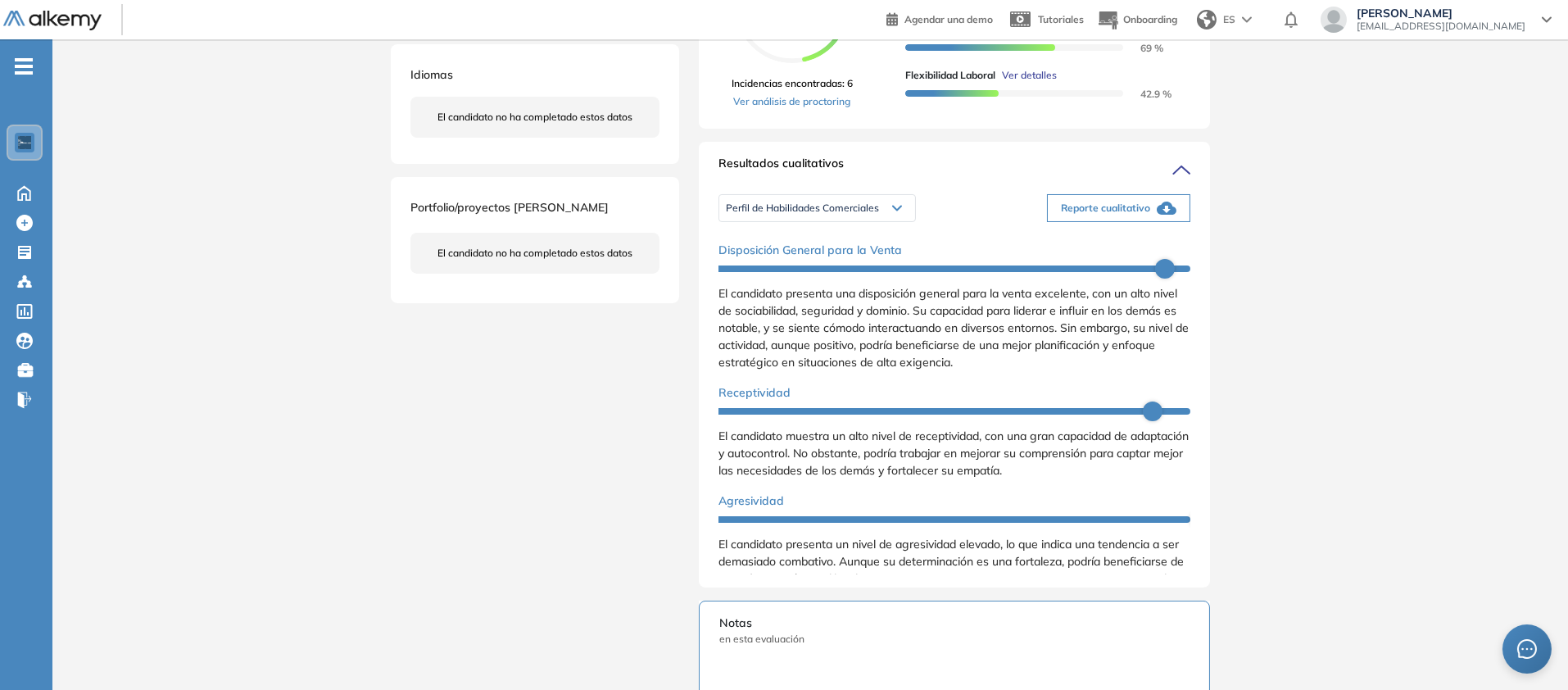
scroll to position [419, 0]
click at [1150, 214] on span "Reporte cualitativo" at bounding box center [1105, 208] width 90 height 15
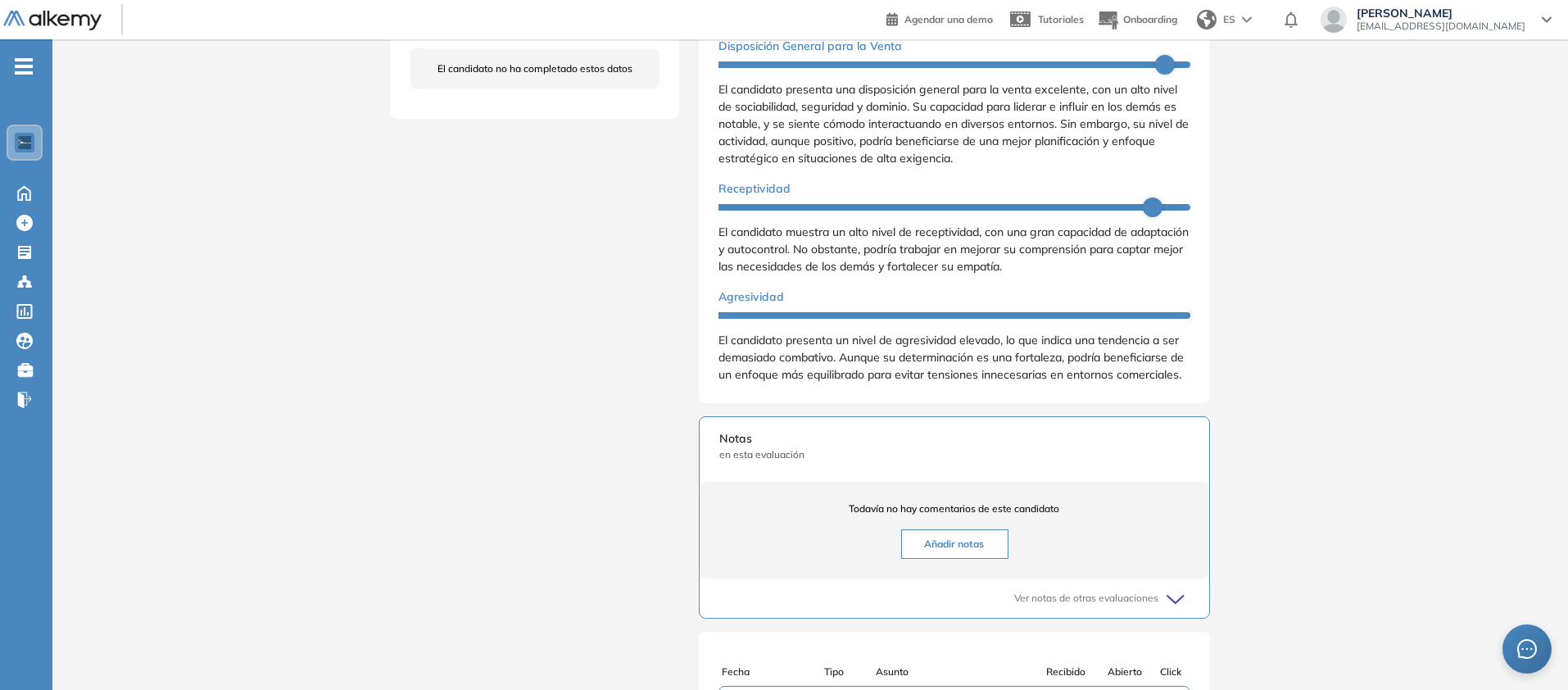
scroll to position [857, 0]
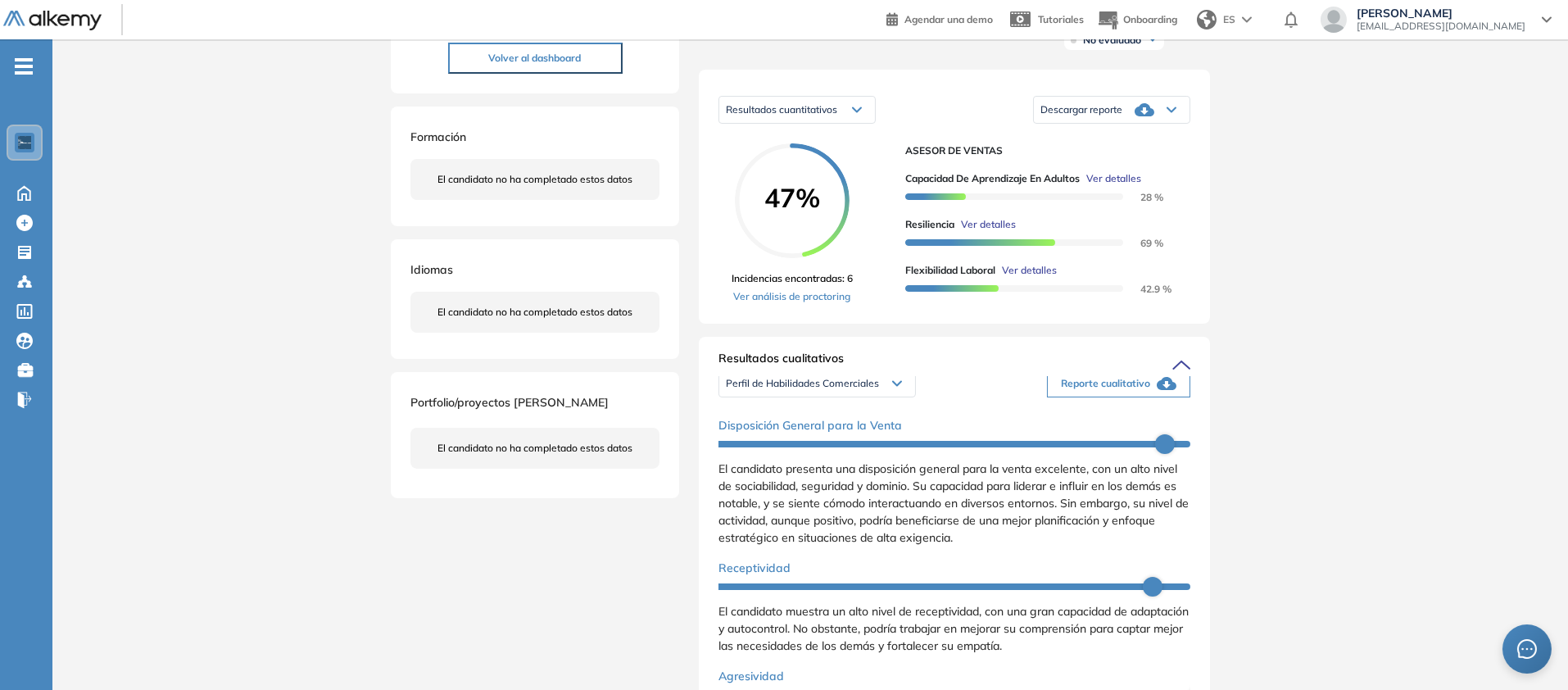
click at [1521, 437] on div "Inicio Alkymetrics Evaluaciones Dashboard Candidato Duración : 00:00:00 Cantida…" at bounding box center [810, 576] width 1515 height 1520
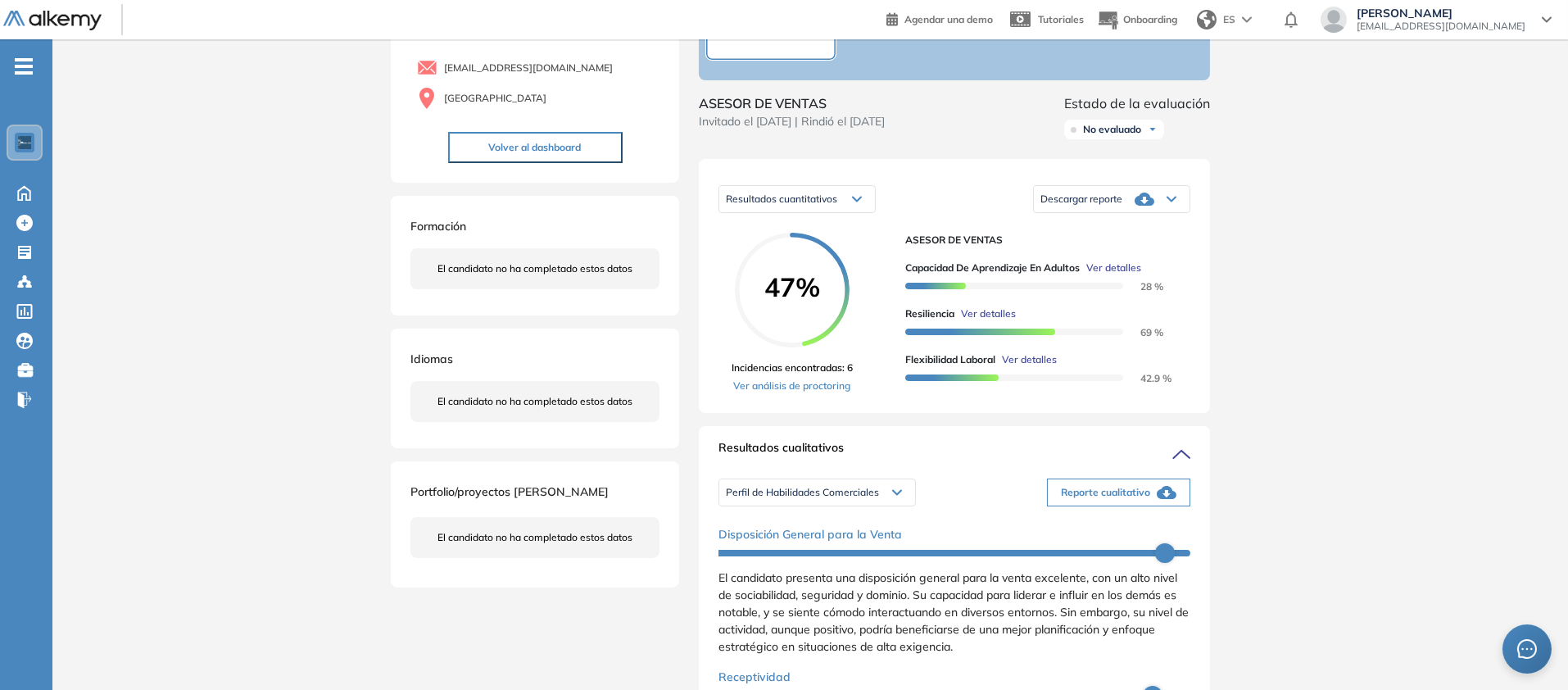
scroll to position [131, 0]
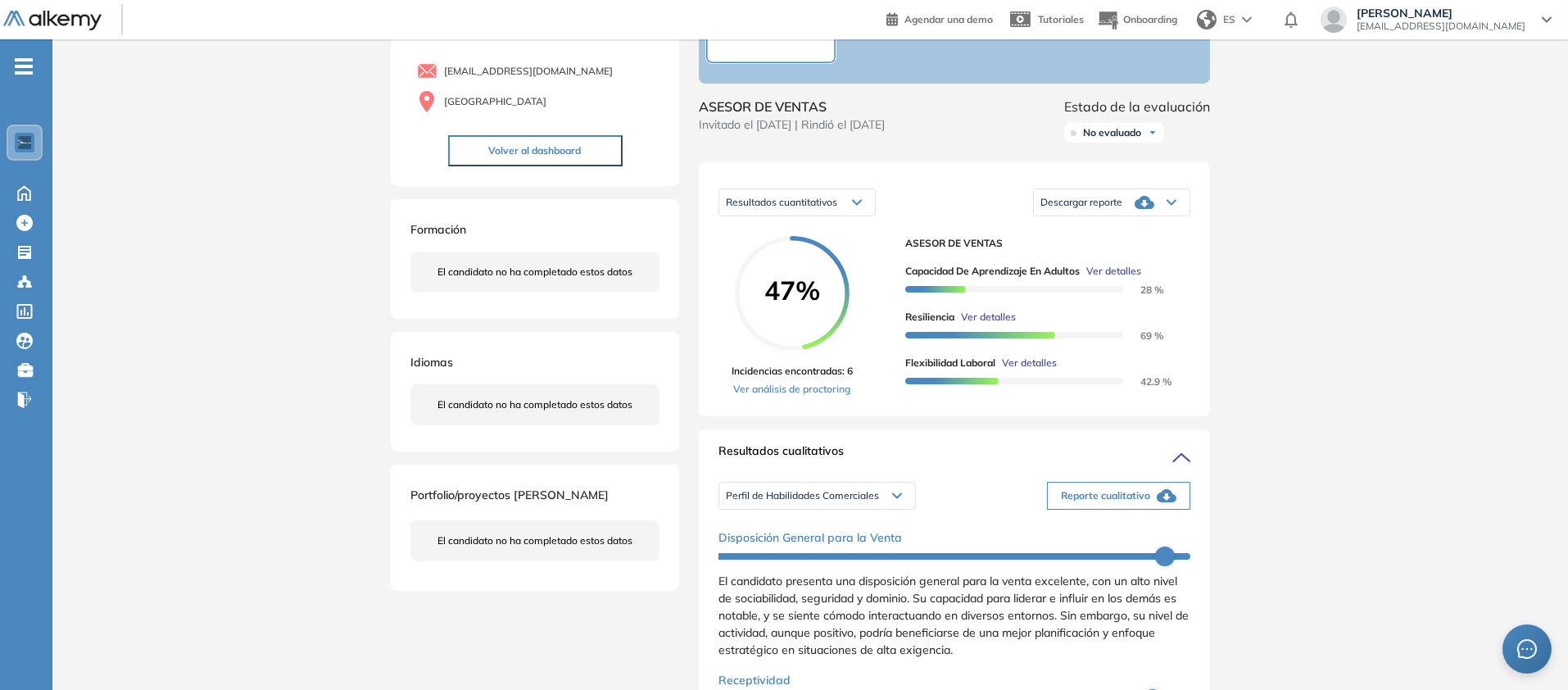
click at [1176, 206] on icon at bounding box center [1172, 202] width 9 height 7
click at [1163, 274] on li "Descargar informe resumido" at bounding box center [1102, 264] width 122 height 16
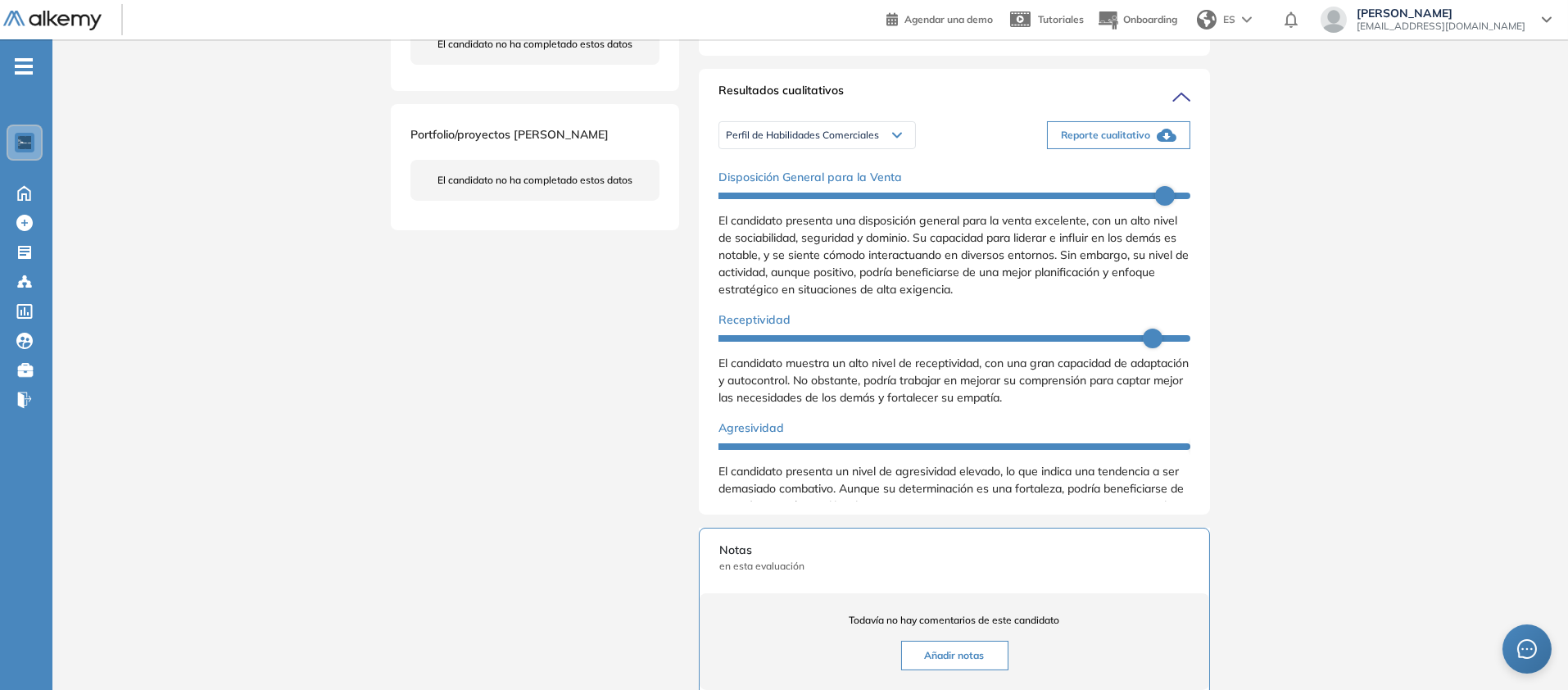
scroll to position [721, 0]
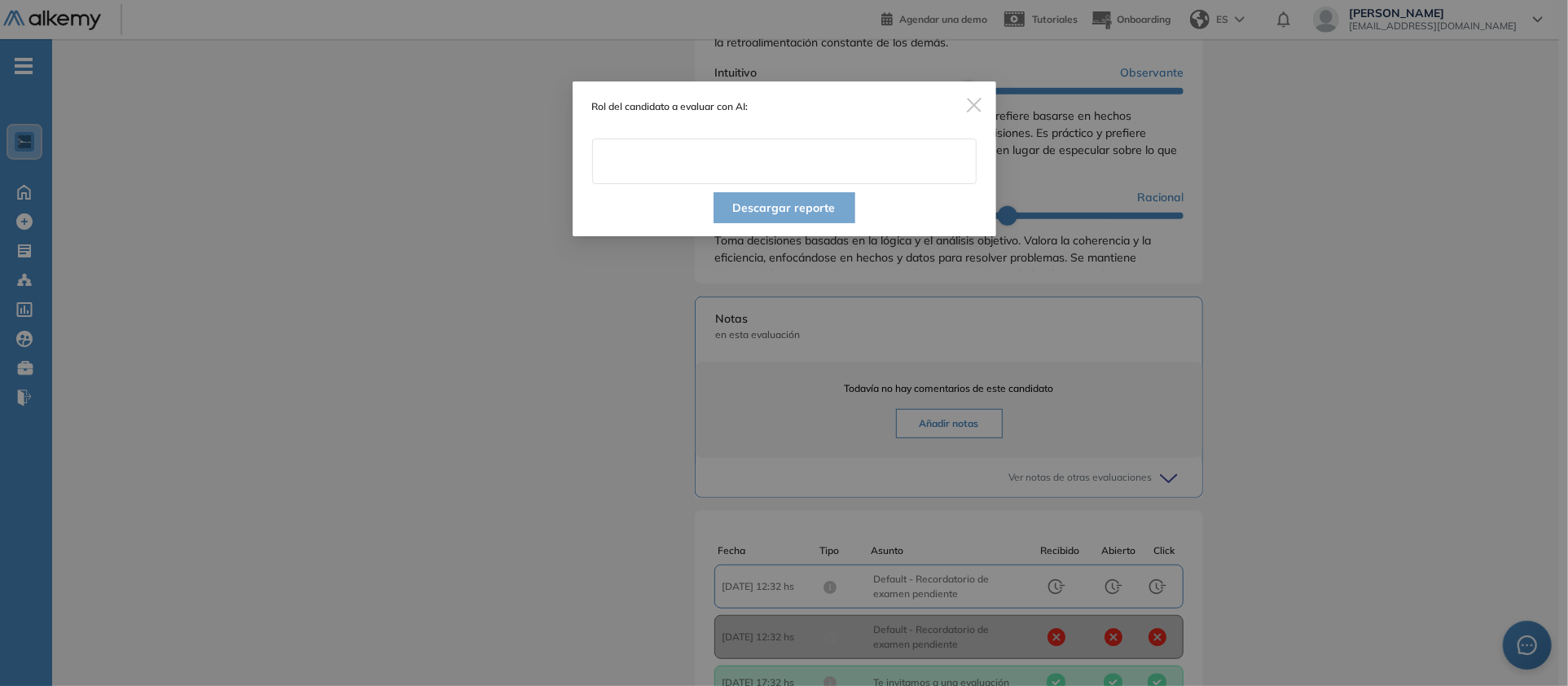
click at [815, 174] on input "text" at bounding box center [784, 161] width 385 height 46
type input "**********"
click at [790, 223] on button "Descargar reporte" at bounding box center [784, 207] width 142 height 31
